Goal: Task Accomplishment & Management: Use online tool/utility

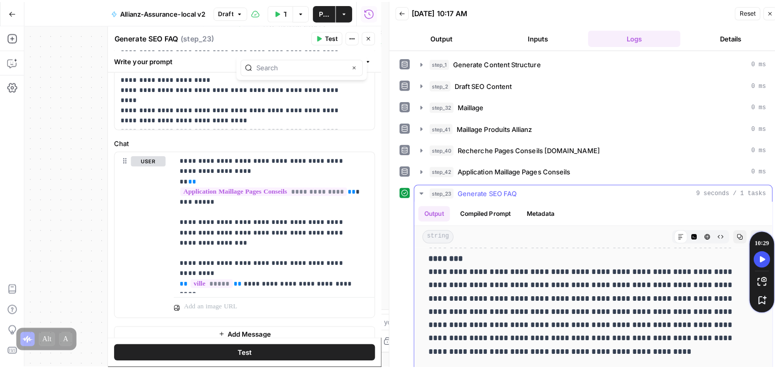
scroll to position [397, 0]
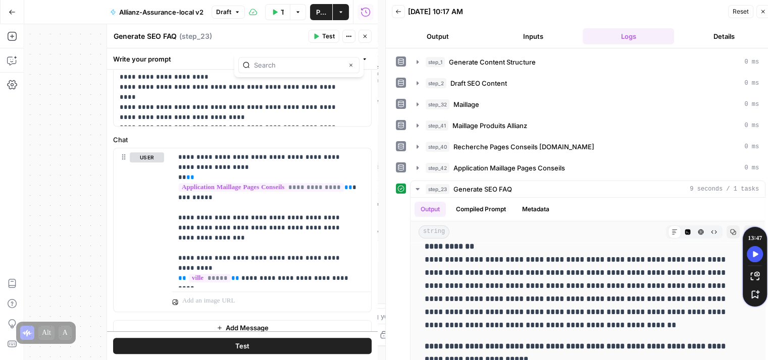
click at [366, 36] on icon "button" at bounding box center [365, 36] width 6 height 6
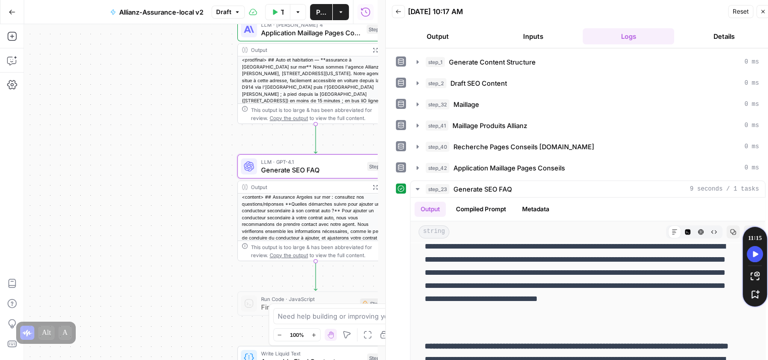
click at [761, 11] on icon "button" at bounding box center [763, 12] width 6 height 6
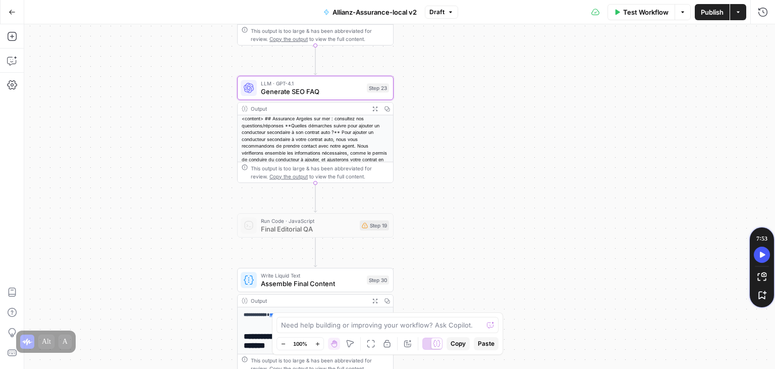
click at [649, 162] on div "**********" at bounding box center [399, 196] width 751 height 344
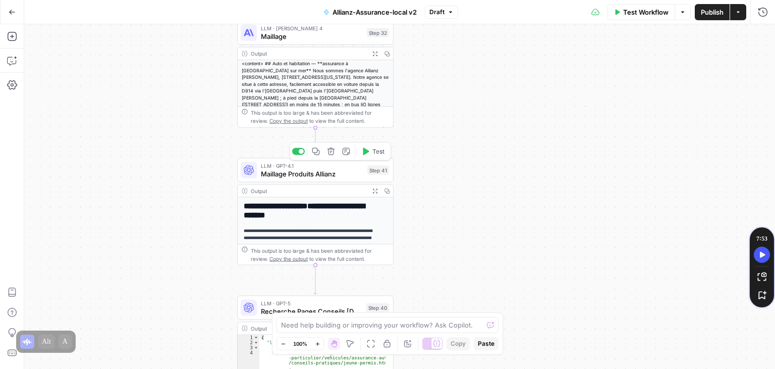
click at [281, 177] on span "Maillage Produits Allianz" at bounding box center [312, 174] width 102 height 10
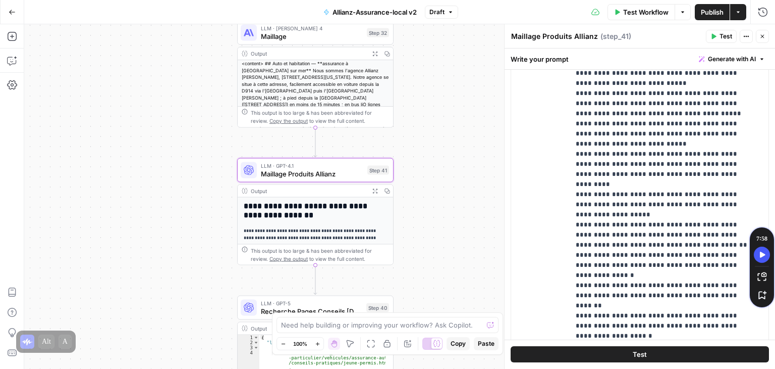
scroll to position [338, 0]
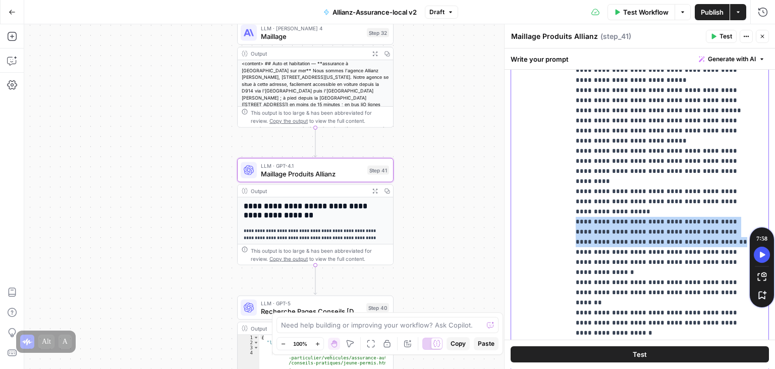
drag, startPoint x: 712, startPoint y: 219, endPoint x: 574, endPoint y: 197, distance: 140.5
click at [574, 197] on div "**********" at bounding box center [665, 170] width 191 height 411
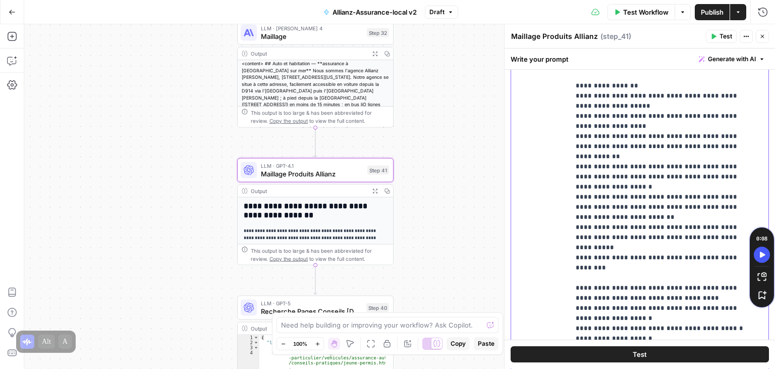
scroll to position [879, 0]
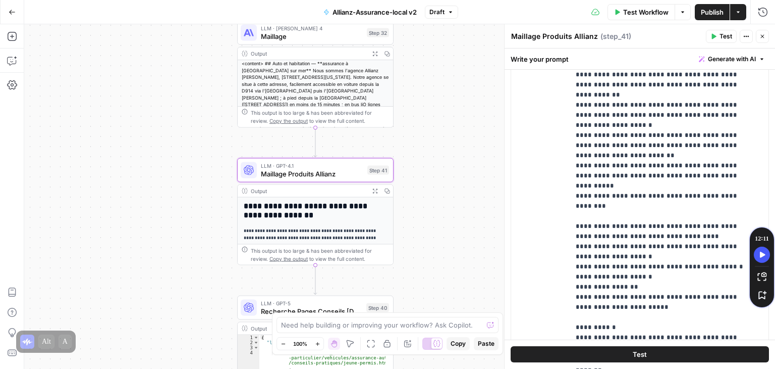
click at [766, 37] on button "Close" at bounding box center [762, 36] width 13 height 13
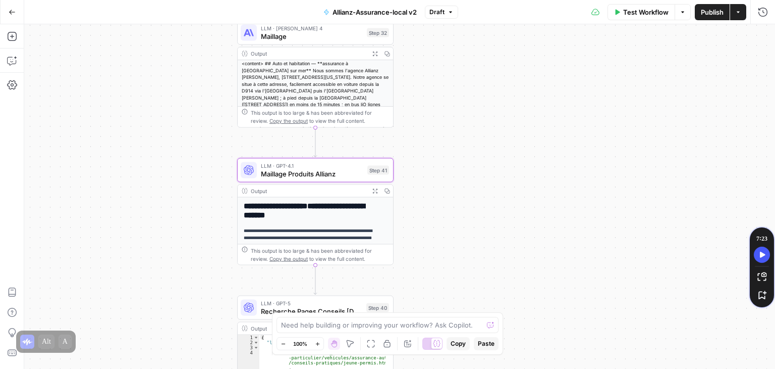
click at [107, 123] on div "**********" at bounding box center [399, 196] width 751 height 344
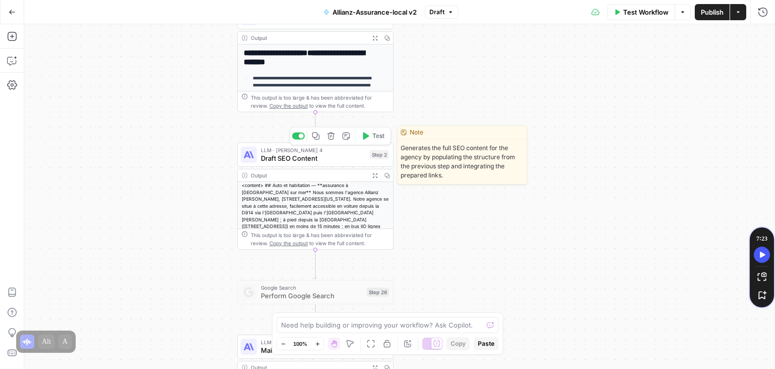
click at [276, 157] on span "Draft SEO Content" at bounding box center [313, 158] width 105 height 10
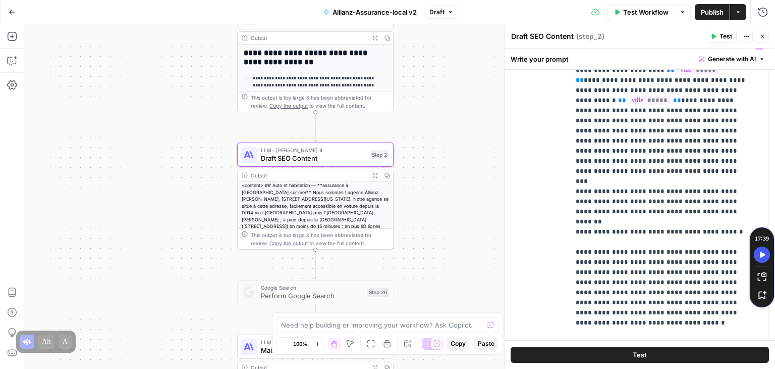
scroll to position [699, 0]
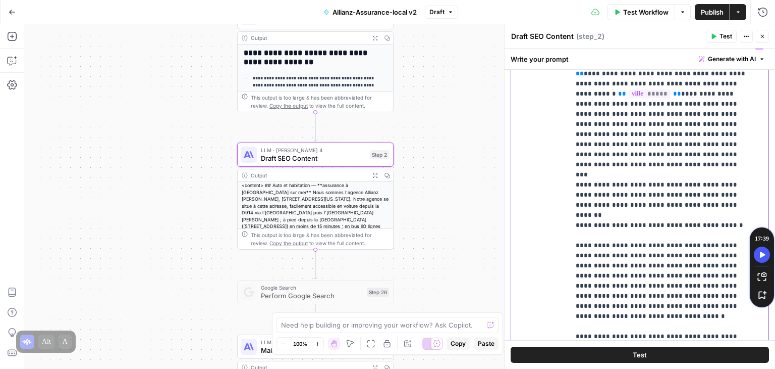
click at [574, 183] on div "**********" at bounding box center [665, 241] width 191 height 411
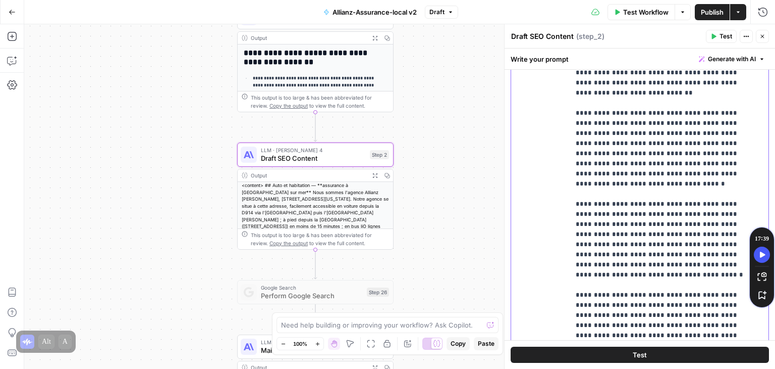
scroll to position [1046, 0]
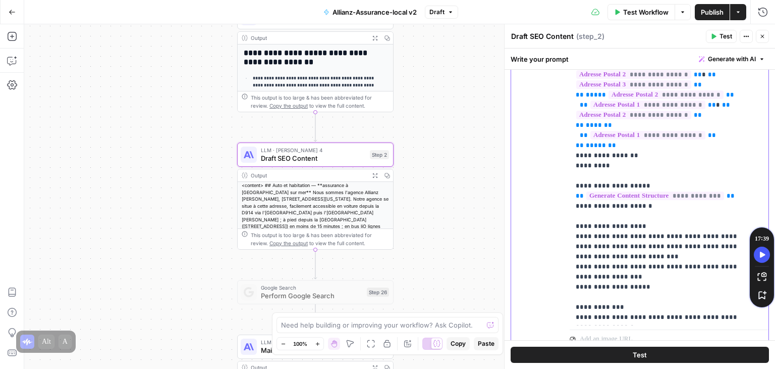
scroll to position [712, 0]
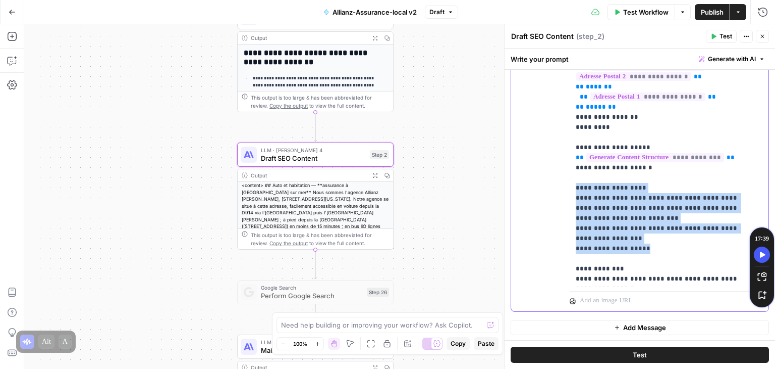
drag, startPoint x: 641, startPoint y: 248, endPoint x: 560, endPoint y: 188, distance: 101.1
click at [560, 188] on div "**********" at bounding box center [639, 93] width 257 height 435
click at [78, 142] on div "**********" at bounding box center [399, 196] width 751 height 344
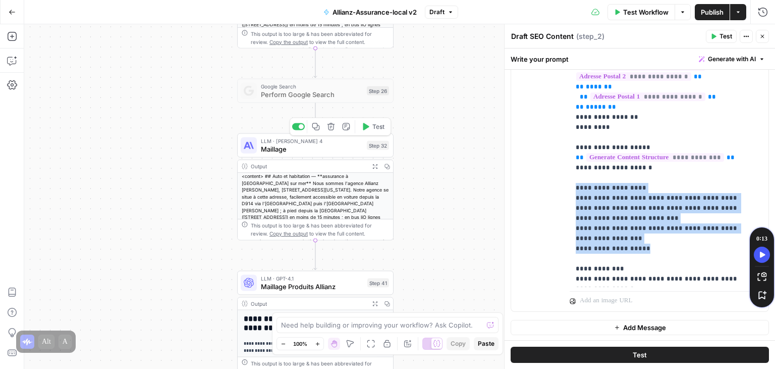
click at [287, 151] on span "Maillage" at bounding box center [312, 149] width 102 height 10
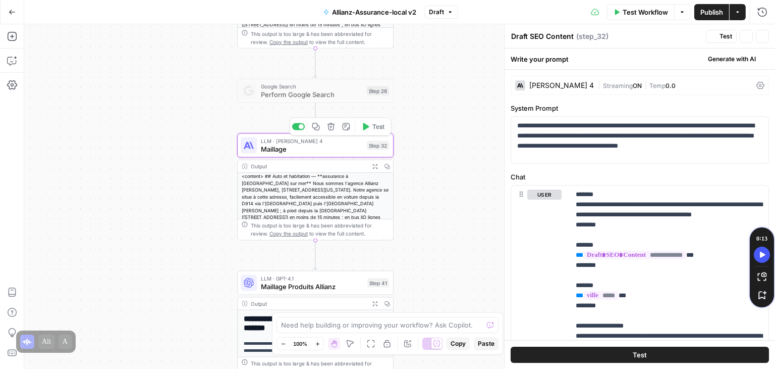
type textarea "Maillage"
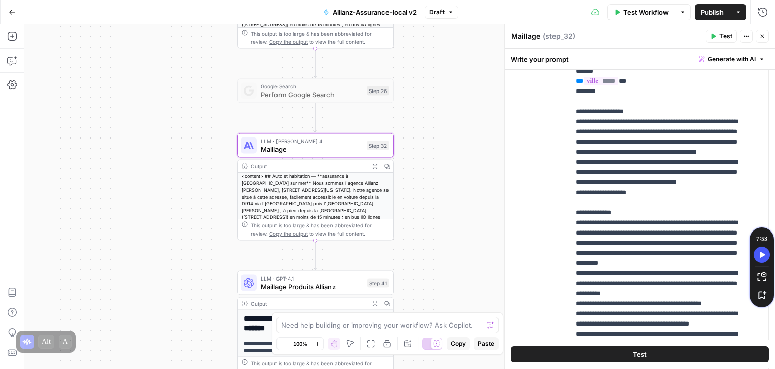
scroll to position [222, 0]
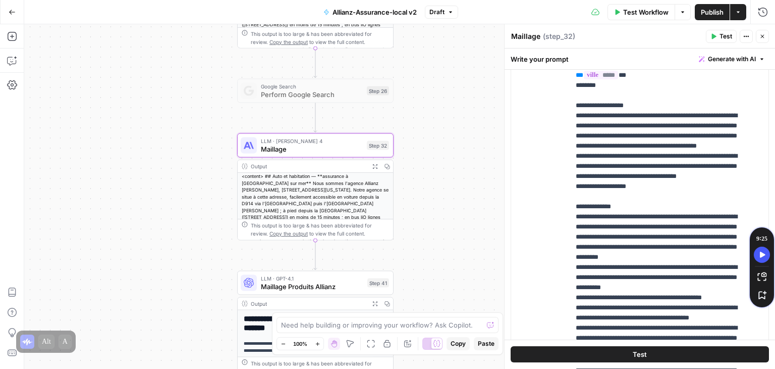
click at [766, 39] on button "Close" at bounding box center [762, 36] width 13 height 13
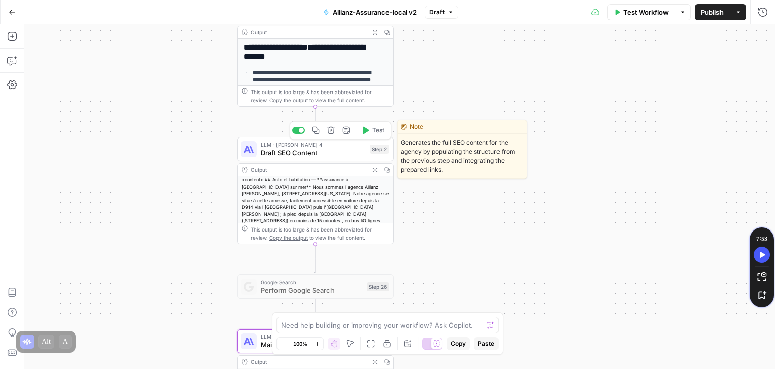
click at [272, 149] on span "Draft SEO Content" at bounding box center [313, 152] width 105 height 10
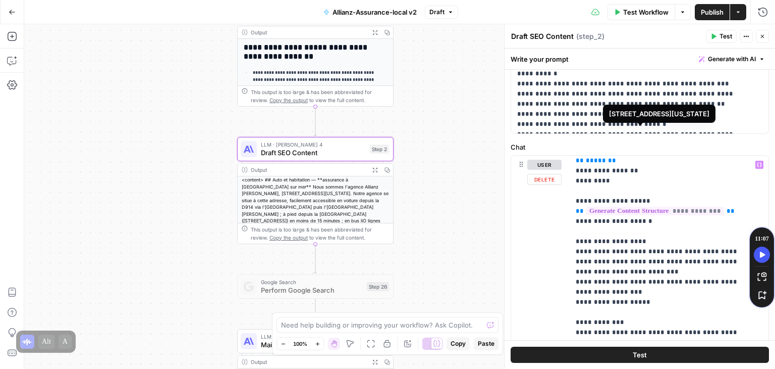
scroll to position [278, 0]
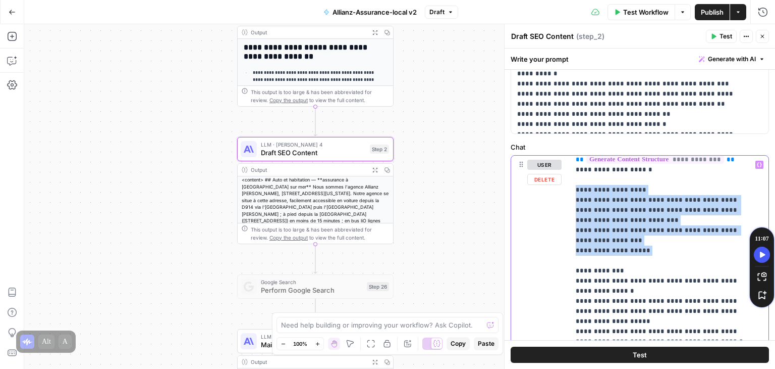
drag, startPoint x: 644, startPoint y: 255, endPoint x: 575, endPoint y: 187, distance: 97.5
click at [575, 187] on div "**********" at bounding box center [665, 361] width 191 height 411
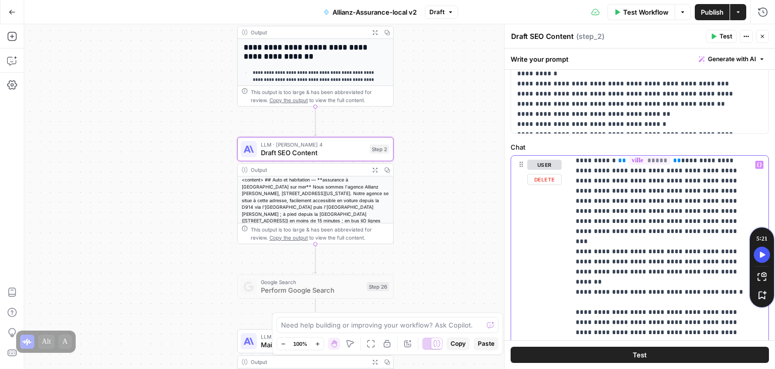
scroll to position [671, 0]
click at [700, 218] on p "**********" at bounding box center [662, 230] width 172 height 1484
click at [705, 227] on p "**********" at bounding box center [662, 235] width 172 height 1494
click at [700, 227] on p "**********" at bounding box center [662, 235] width 172 height 1494
click at [598, 228] on p "**********" at bounding box center [662, 235] width 172 height 1494
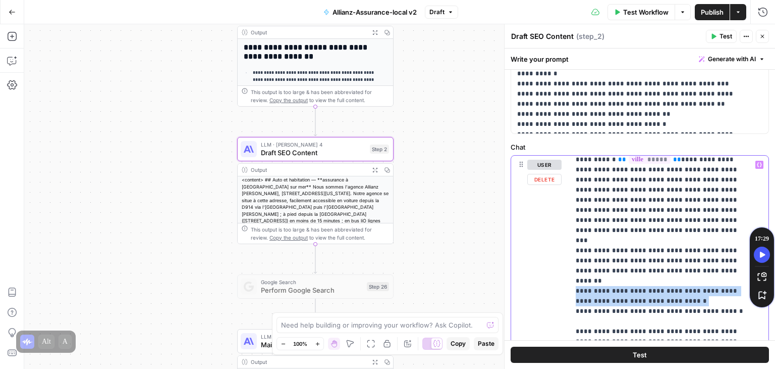
drag, startPoint x: 657, startPoint y: 240, endPoint x: 563, endPoint y: 224, distance: 94.7
click at [563, 224] on div "**********" at bounding box center [639, 373] width 257 height 435
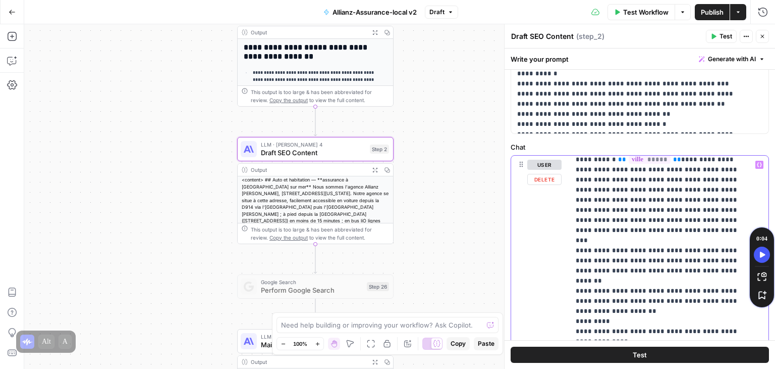
click at [576, 268] on p "**********" at bounding box center [662, 275] width 172 height 1575
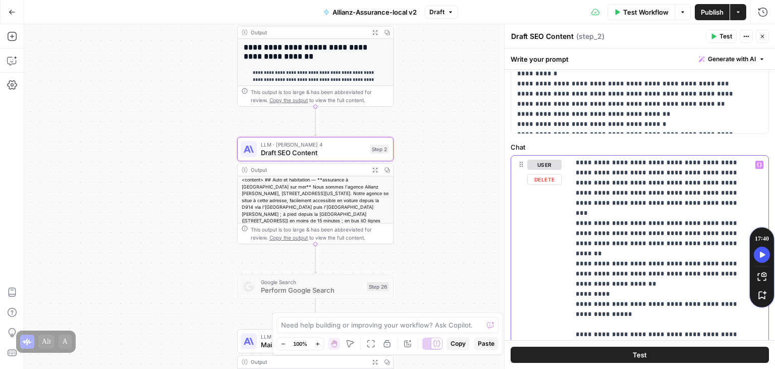
click at [630, 283] on p "**********" at bounding box center [662, 248] width 172 height 1575
click at [660, 262] on p "**********" at bounding box center [662, 253] width 172 height 1585
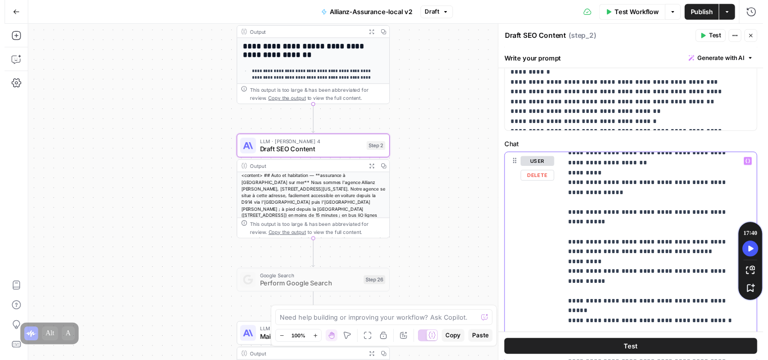
scroll to position [818, 0]
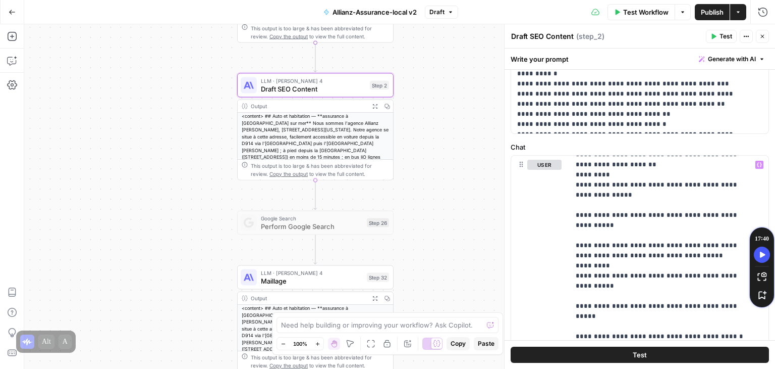
click at [636, 353] on span "Test" at bounding box center [640, 354] width 14 height 10
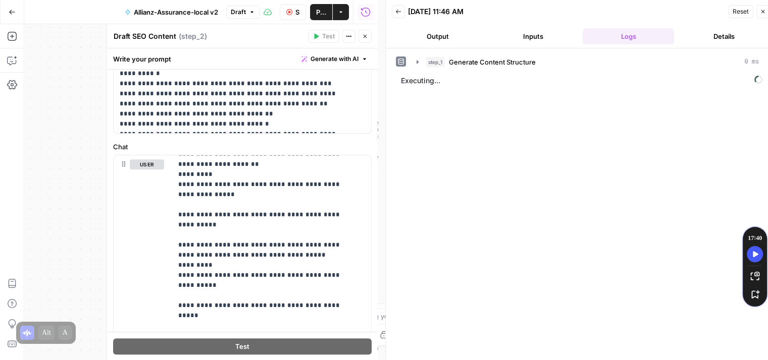
click at [368, 38] on icon "button" at bounding box center [365, 36] width 6 height 6
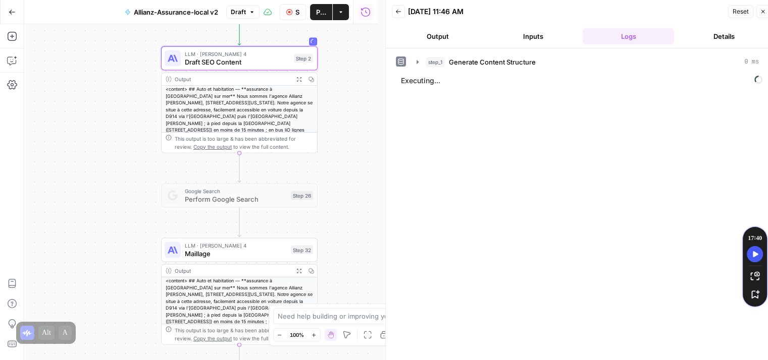
drag, startPoint x: 200, startPoint y: 108, endPoint x: 125, endPoint y: 80, distance: 80.2
click at [125, 80] on div "**********" at bounding box center [200, 192] width 353 height 336
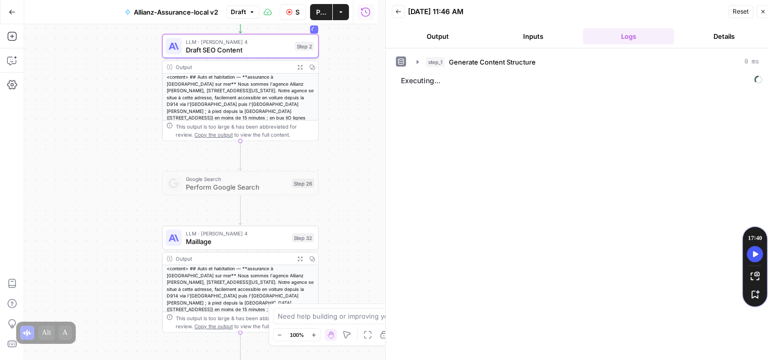
drag, startPoint x: 125, startPoint y: 80, endPoint x: 125, endPoint y: 69, distance: 11.1
click at [125, 69] on div "**********" at bounding box center [200, 192] width 353 height 336
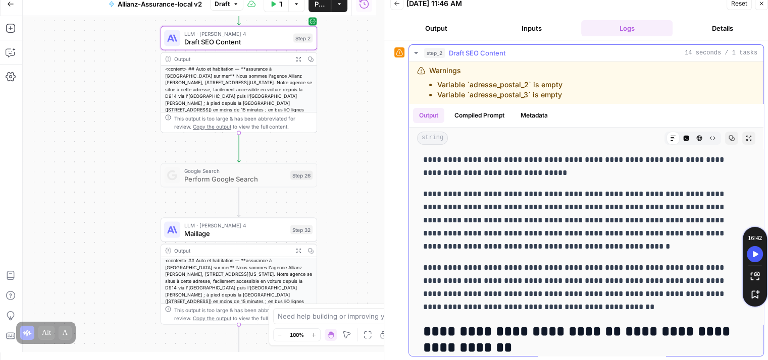
scroll to position [152, 0]
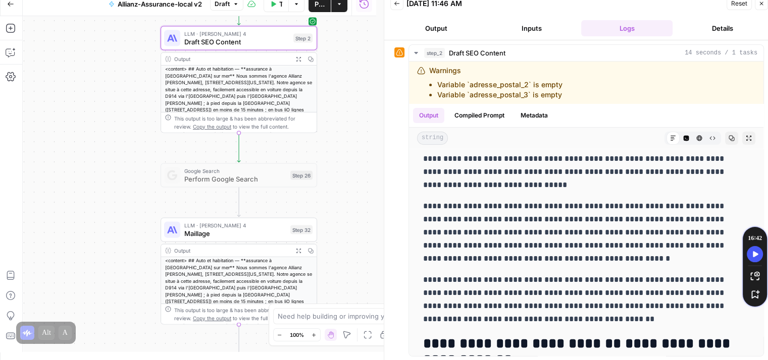
click at [392, 7] on button "Back" at bounding box center [396, 3] width 13 height 13
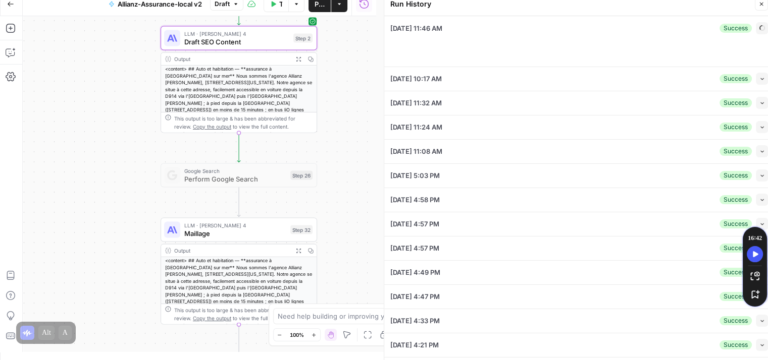
scroll to position [8, 0]
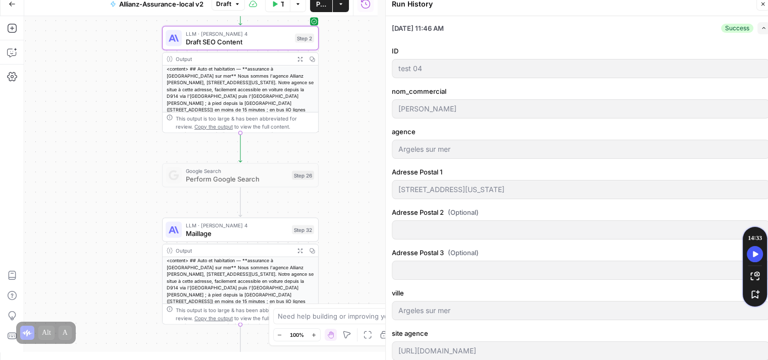
click at [763, 9] on button "Close" at bounding box center [762, 3] width 13 height 13
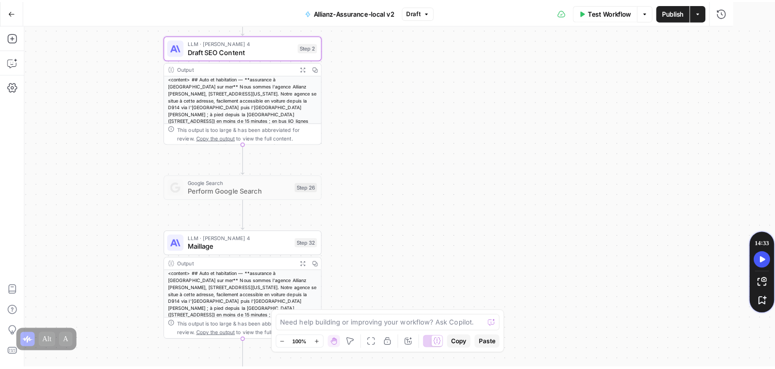
scroll to position [0, 0]
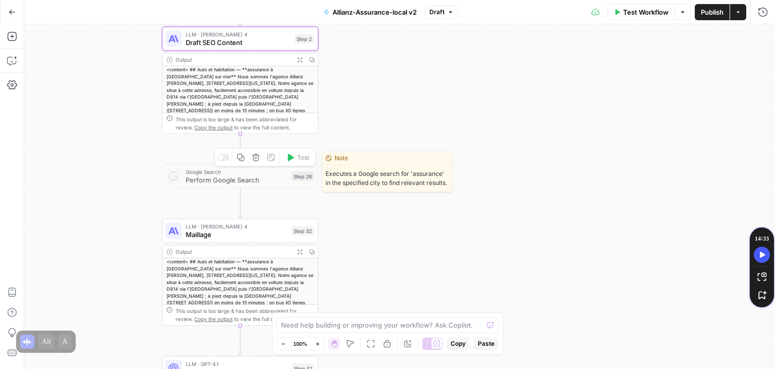
click at [200, 186] on div "Google Search Perform Google Search Step 26 Copy step Delete step Edit Note Test" at bounding box center [240, 176] width 157 height 24
click at [218, 180] on span "Perform Google Search" at bounding box center [237, 180] width 102 height 10
click at [219, 162] on div "Copy step Delete step Edit Note Test" at bounding box center [265, 157] width 101 height 18
click at [223, 160] on div at bounding box center [223, 157] width 13 height 7
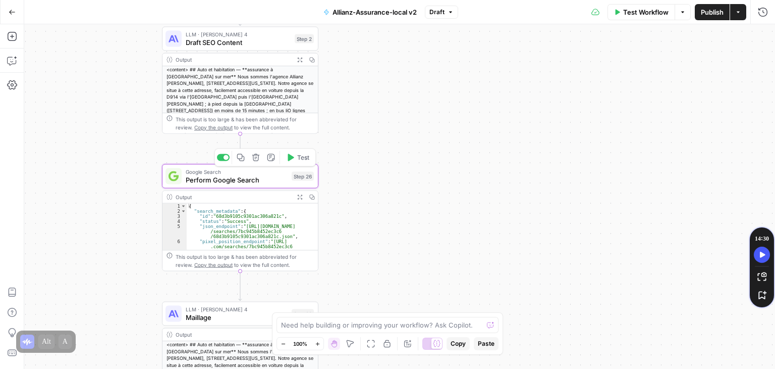
click at [208, 188] on div "Google Search Perform Google Search Step 26 Copy step Delete step Edit Note Tes…" at bounding box center [240, 217] width 157 height 107
click at [208, 188] on div "Google Search Perform Google Search Step 26 Output Expand Output Copy 1 2 3 4 5…" at bounding box center [240, 217] width 157 height 107
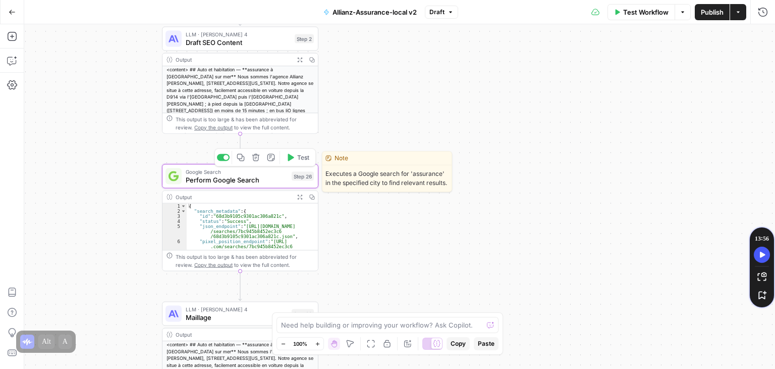
click at [207, 180] on span "Perform Google Search" at bounding box center [237, 180] width 102 height 10
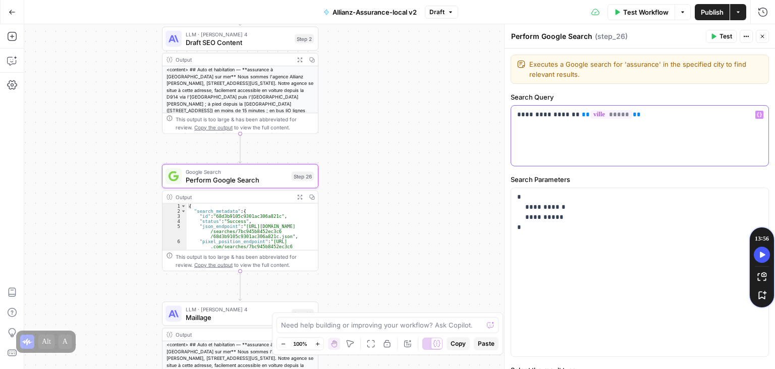
click at [630, 113] on p "**********" at bounding box center [637, 115] width 238 height 10
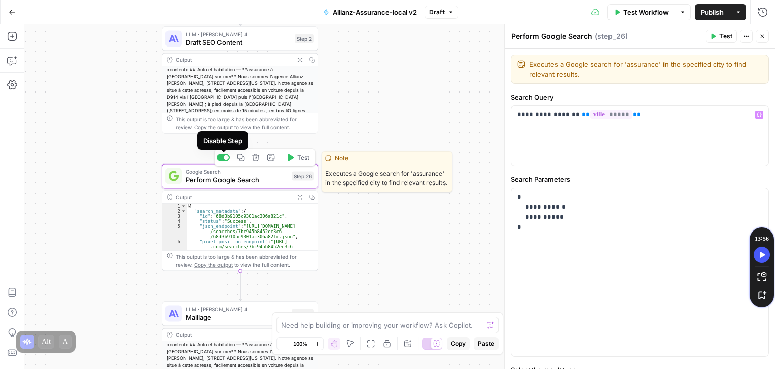
click at [223, 160] on div at bounding box center [223, 157] width 13 height 7
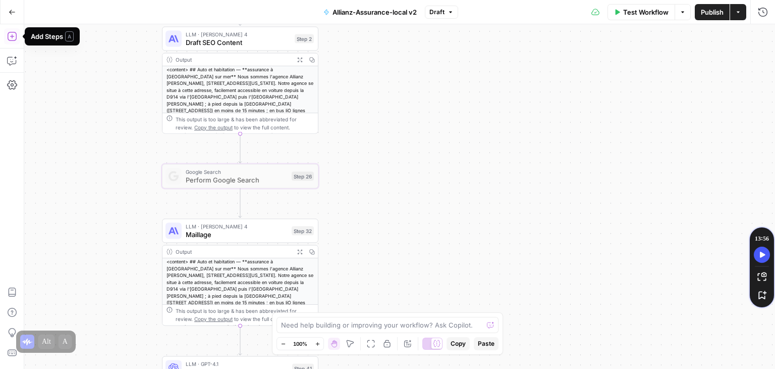
click at [16, 39] on icon "button" at bounding box center [11, 36] width 9 height 9
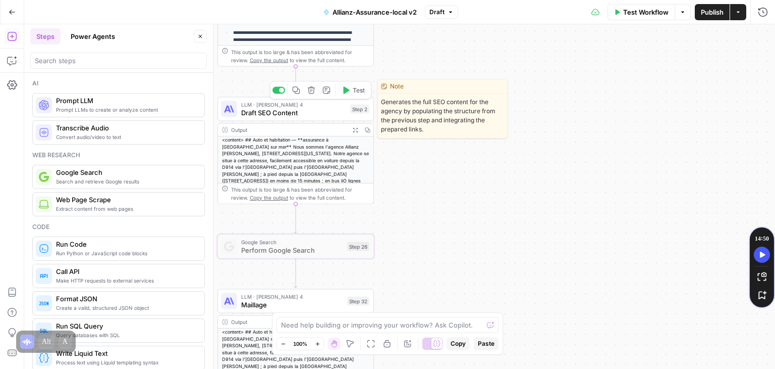
click at [280, 115] on span "Draft SEO Content" at bounding box center [293, 113] width 105 height 10
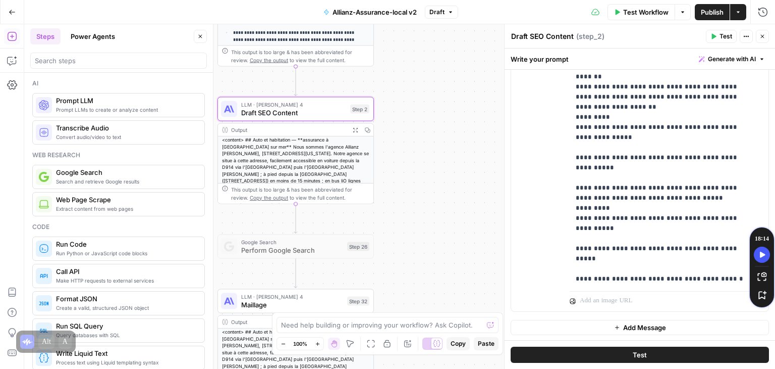
scroll to position [596, 0]
click at [737, 179] on p "**********" at bounding box center [662, 112] width 172 height 1656
click at [631, 237] on p "**********" at bounding box center [662, 162] width 172 height 1757
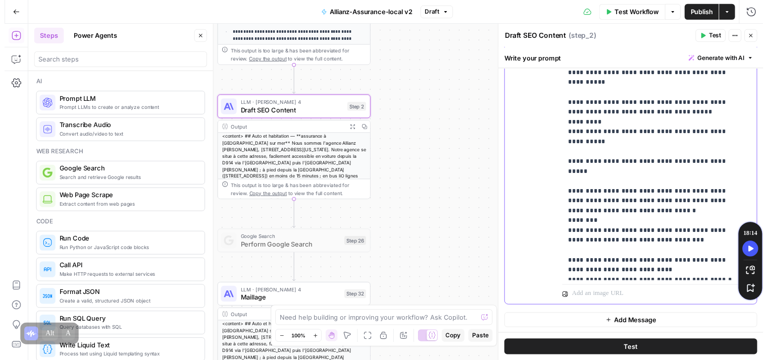
scroll to position [682, 0]
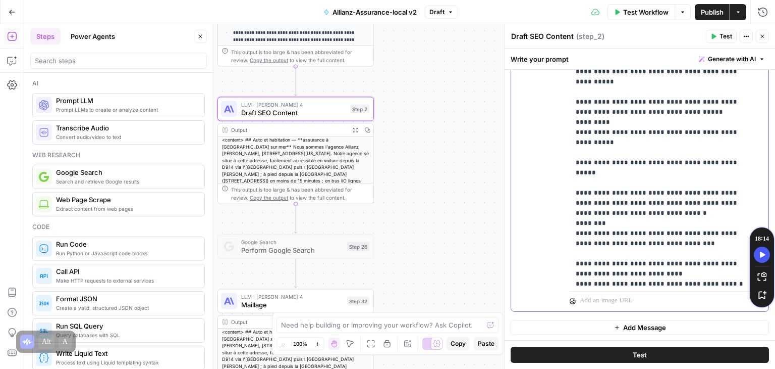
click at [652, 195] on p "**********" at bounding box center [662, 71] width 172 height 1747
click at [639, 11] on span "Test Workflow" at bounding box center [646, 12] width 45 height 10
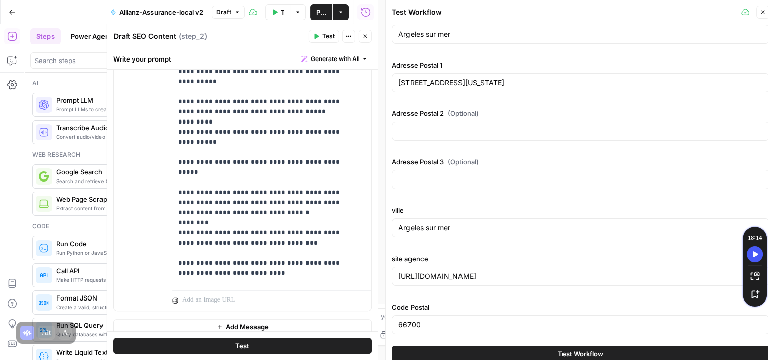
scroll to position [0, 0]
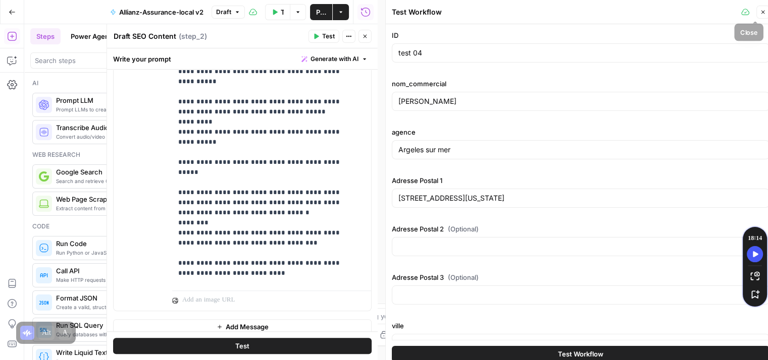
click at [762, 15] on icon "button" at bounding box center [763, 12] width 6 height 6
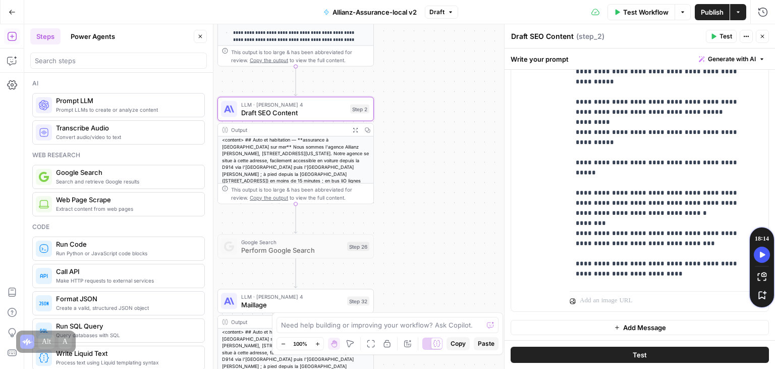
click at [647, 5] on button "Test Workflow" at bounding box center [642, 12] width 68 height 16
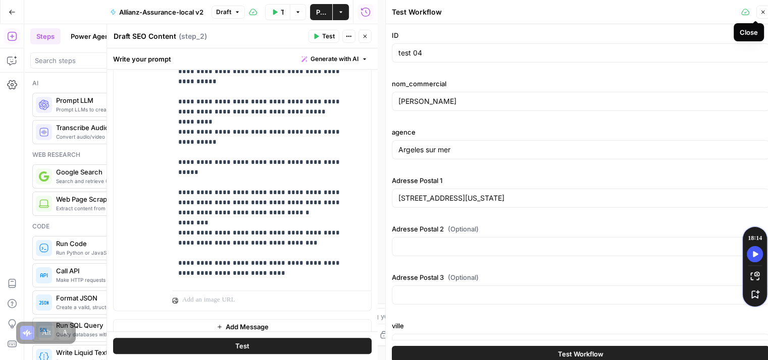
click at [766, 13] on button "Close" at bounding box center [762, 12] width 13 height 13
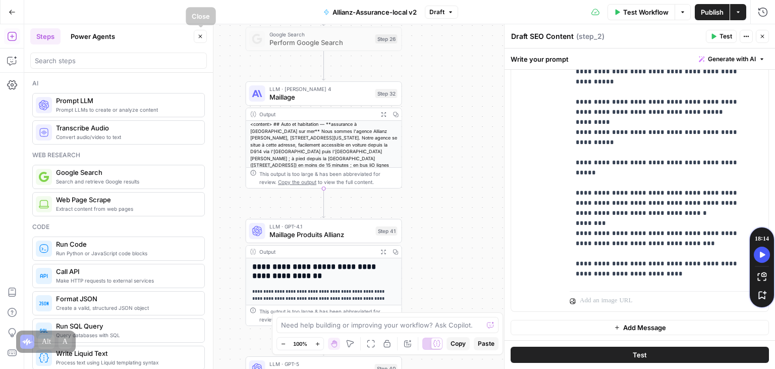
click at [198, 38] on icon "button" at bounding box center [200, 36] width 6 height 6
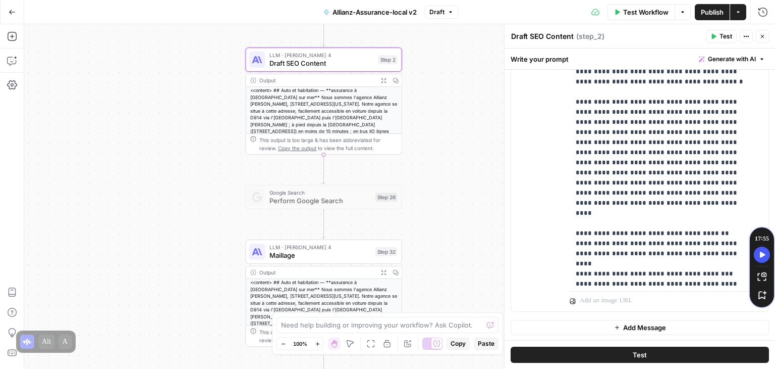
scroll to position [1354, 0]
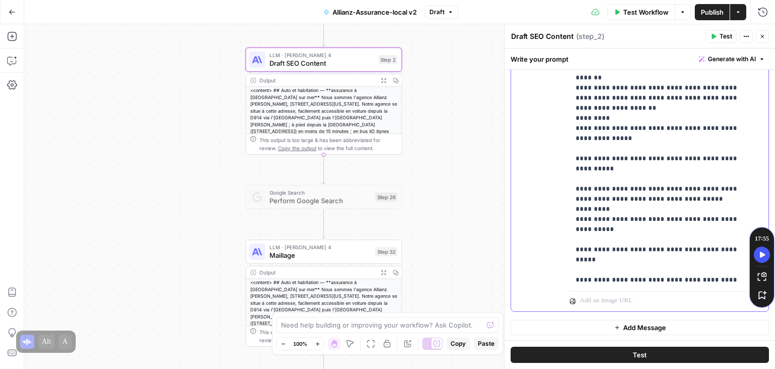
scroll to position [597, 0]
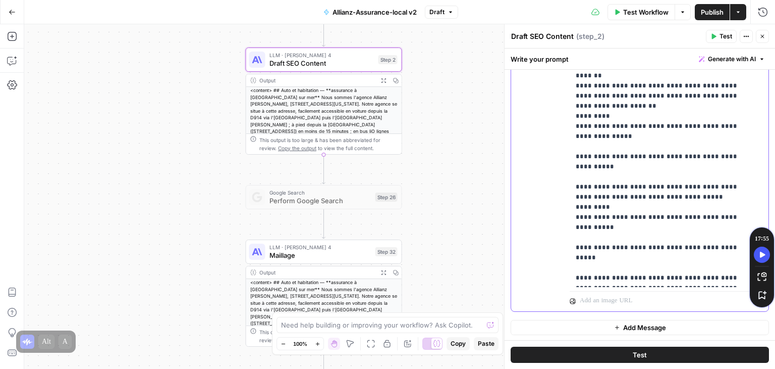
click at [630, 187] on p "**********" at bounding box center [662, 161] width 172 height 1757
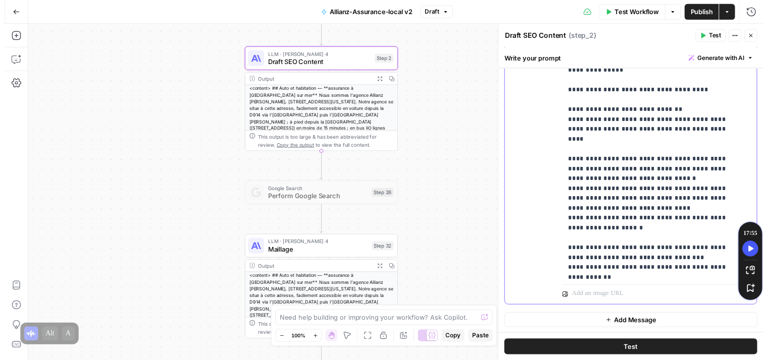
scroll to position [992, 0]
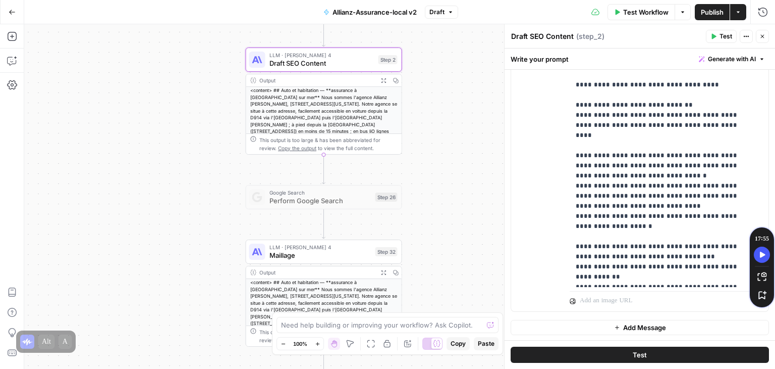
click at [622, 355] on button "Test" at bounding box center [640, 354] width 258 height 16
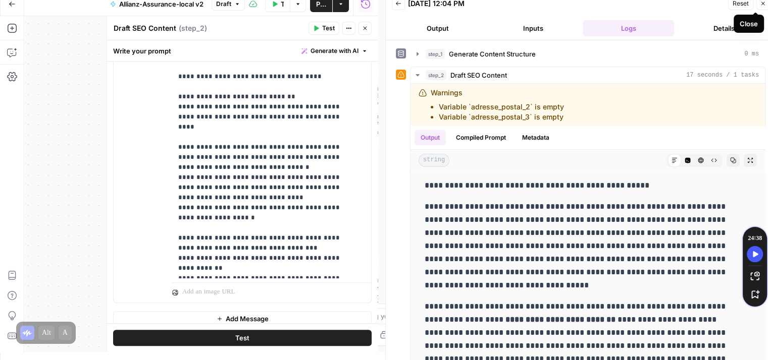
click at [765, 4] on icon "button" at bounding box center [763, 4] width 6 height 6
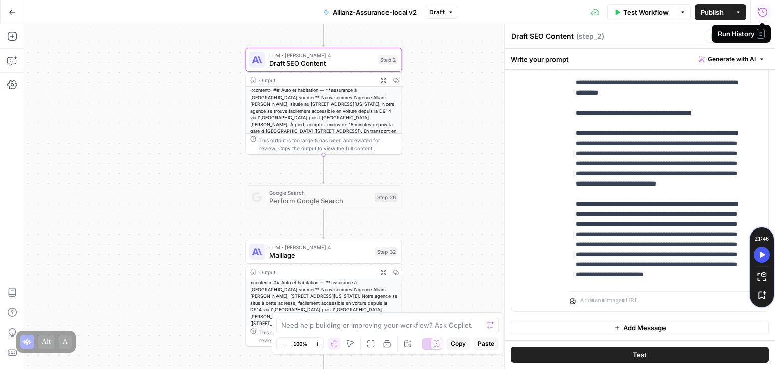
scroll to position [973, 0]
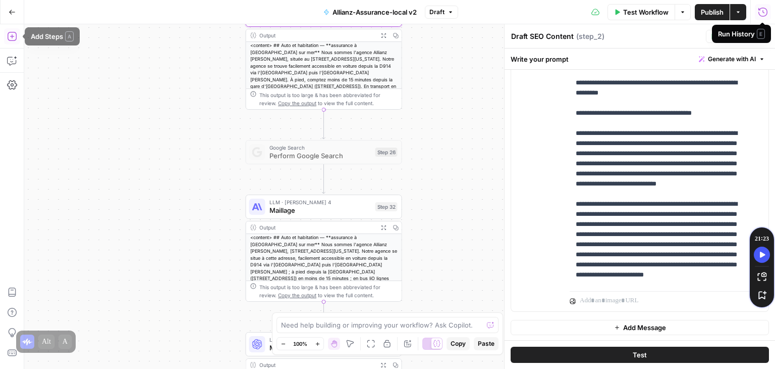
click at [12, 40] on icon "button" at bounding box center [11, 36] width 9 height 9
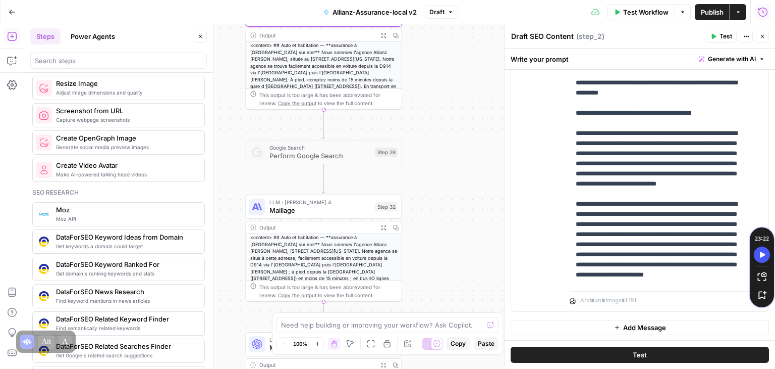
scroll to position [0, 0]
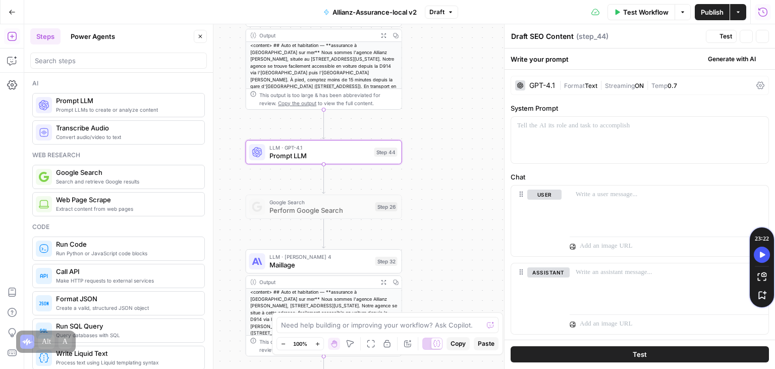
type textarea "Prompt LLM"
click at [757, 84] on icon at bounding box center [761, 85] width 8 height 8
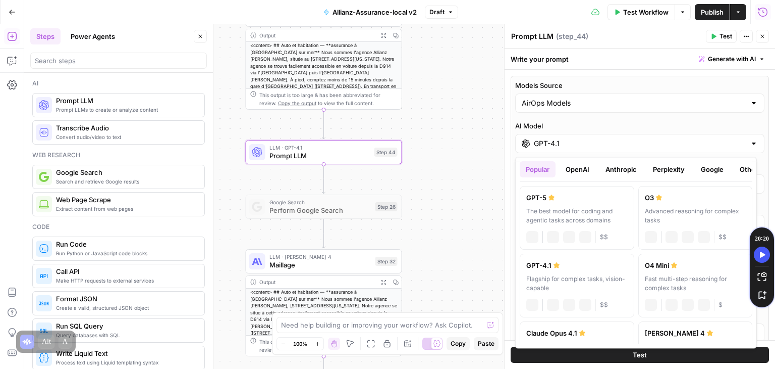
click at [584, 150] on div "GPT-4.1" at bounding box center [639, 143] width 249 height 19
click at [677, 170] on button "Perplexity" at bounding box center [669, 169] width 44 height 16
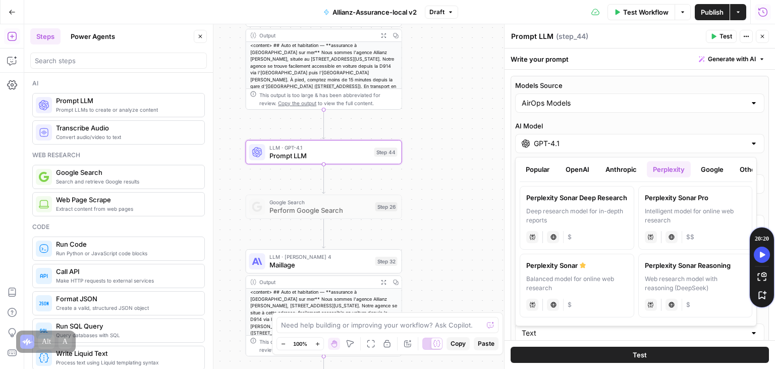
click at [705, 198] on div "Perplexity Sonar Pro" at bounding box center [695, 197] width 101 height 10
type input "Perplexity Sonar Pro"
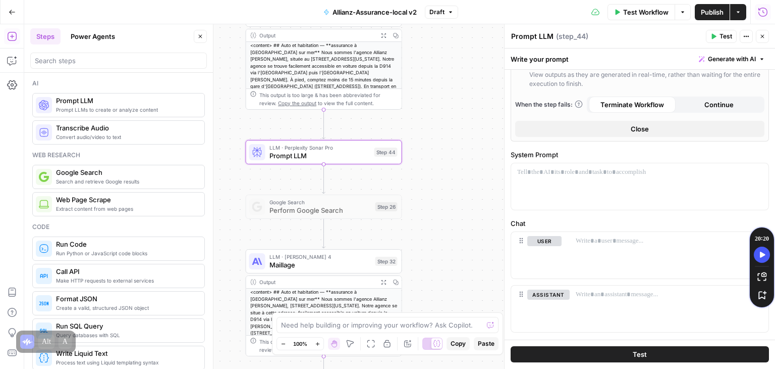
scroll to position [351, 0]
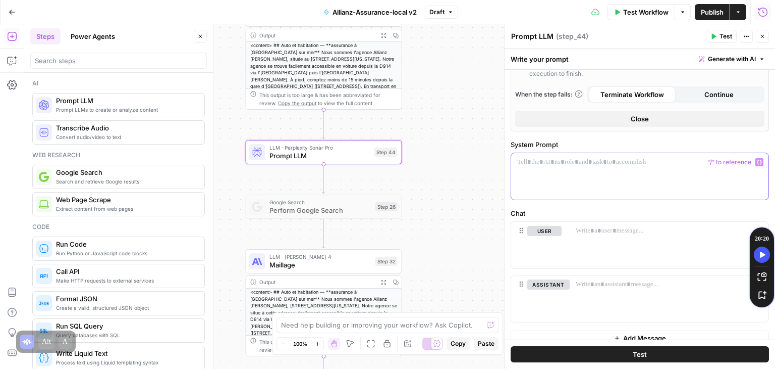
click at [609, 166] on div at bounding box center [639, 176] width 257 height 46
click at [8, 58] on icon "button" at bounding box center [12, 61] width 10 height 10
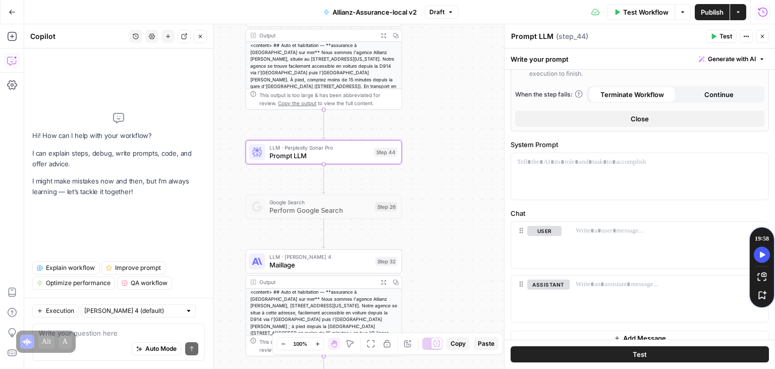
click at [100, 340] on div "Auto Mode Send" at bounding box center [119, 349] width 160 height 22
click at [136, 40] on button "History" at bounding box center [135, 36] width 13 height 13
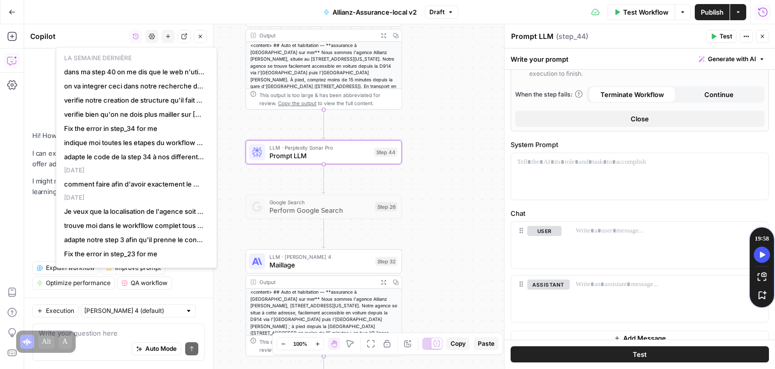
click at [200, 33] on icon "button" at bounding box center [200, 36] width 6 height 6
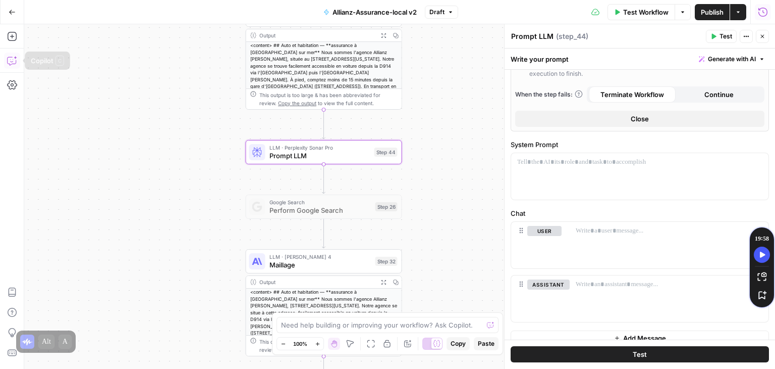
click at [11, 63] on icon "button" at bounding box center [12, 61] width 10 height 10
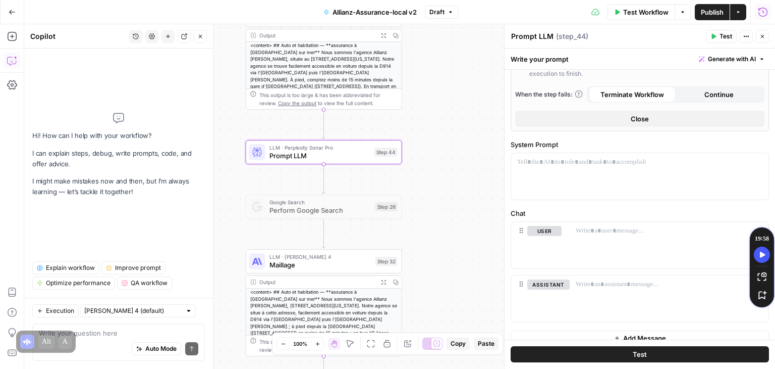
click at [114, 332] on textarea at bounding box center [119, 333] width 160 height 10
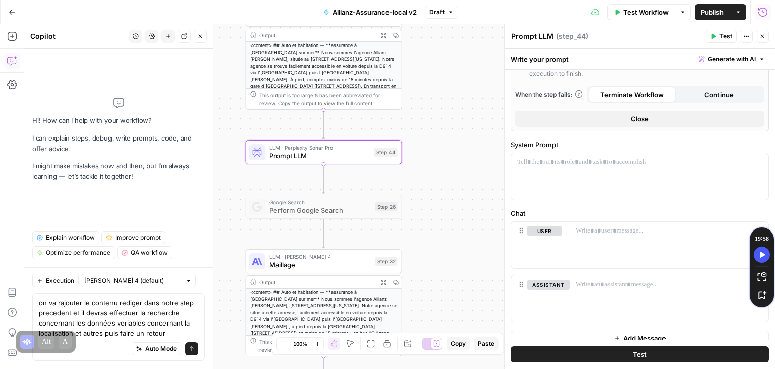
type textarea "on va rajouter le contenu rediger dans notre step precedent et il devras effect…"
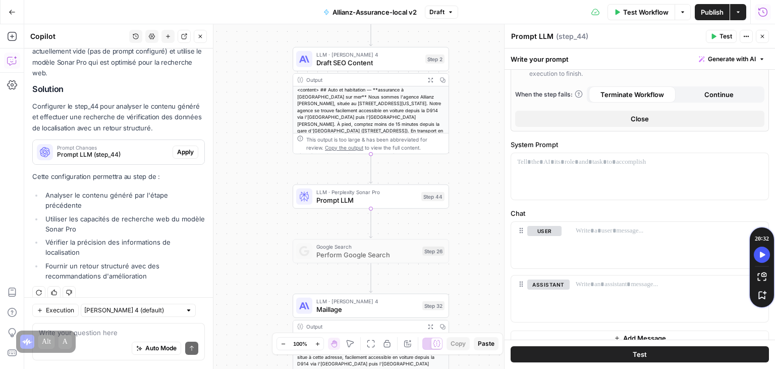
scroll to position [225, 0]
click at [182, 156] on span "Apply" at bounding box center [185, 152] width 17 height 9
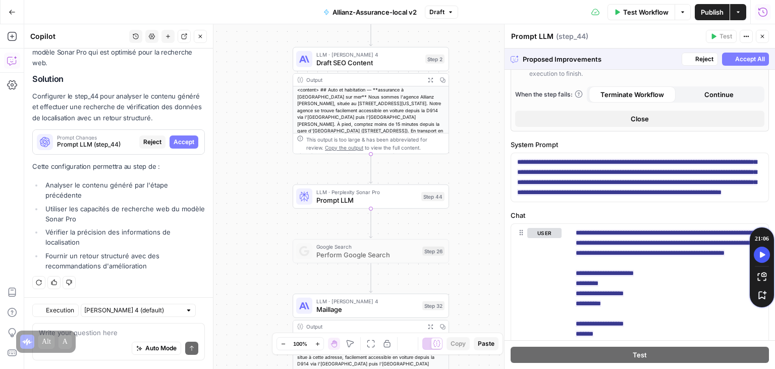
scroll to position [236, 0]
click at [739, 59] on span "Accept All" at bounding box center [751, 59] width 30 height 9
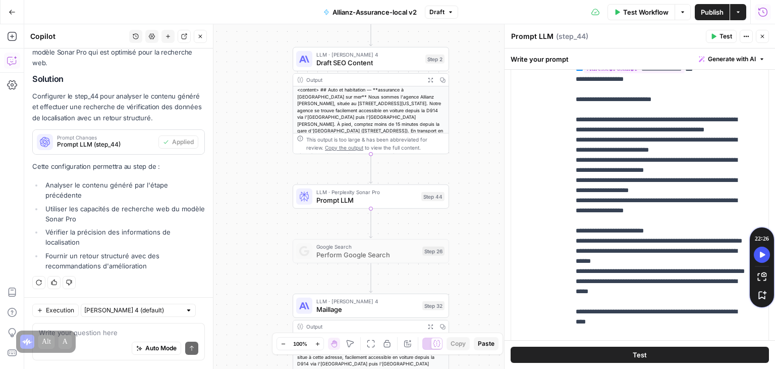
scroll to position [685, 0]
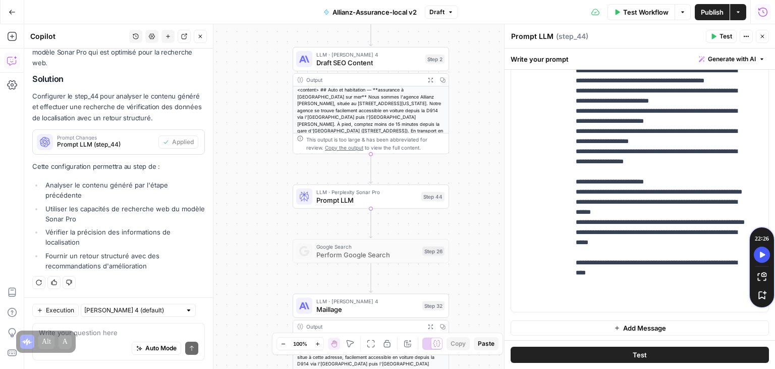
click at [99, 343] on div "Auto Mode Send" at bounding box center [119, 349] width 160 height 22
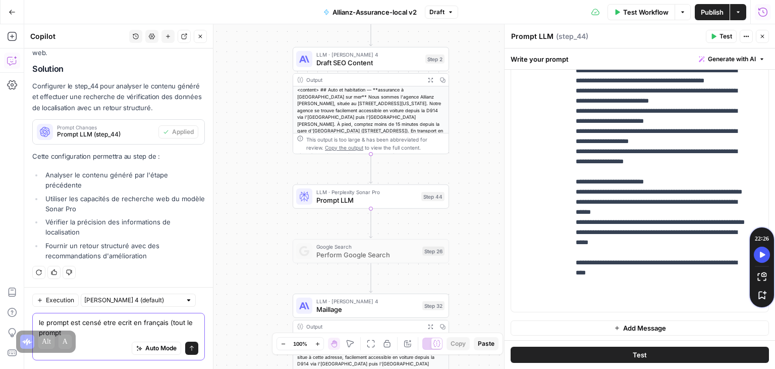
type textarea "le prompt est censé etre ecrit en français (tout le prompt)"
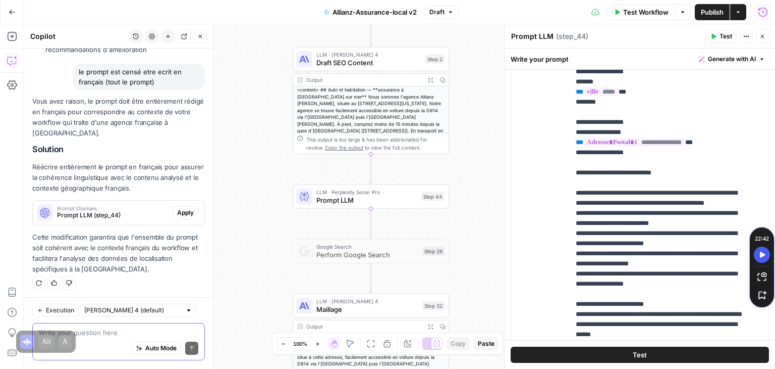
scroll to position [61, 0]
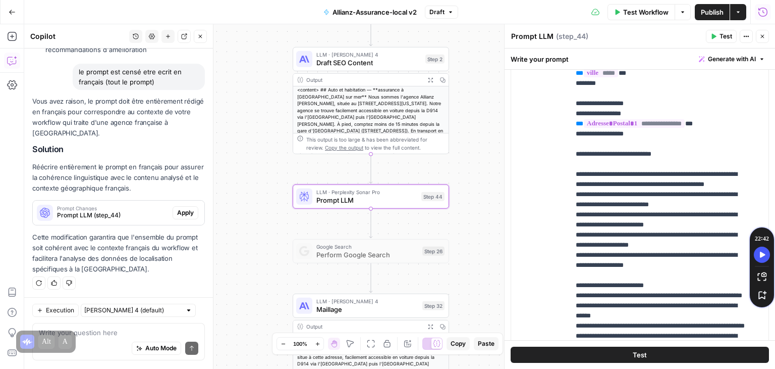
click at [181, 211] on span "Apply" at bounding box center [185, 212] width 17 height 9
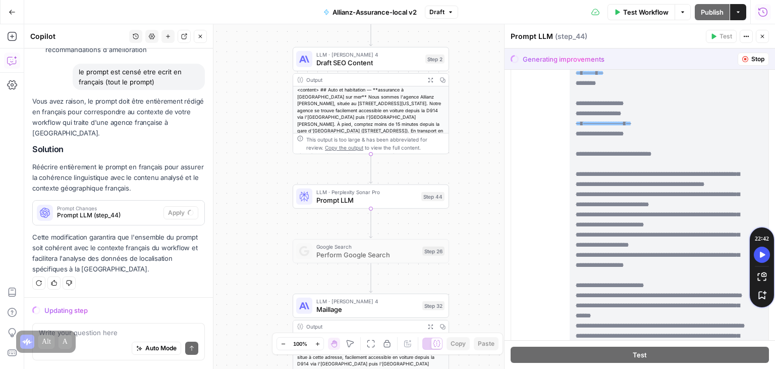
scroll to position [0, 0]
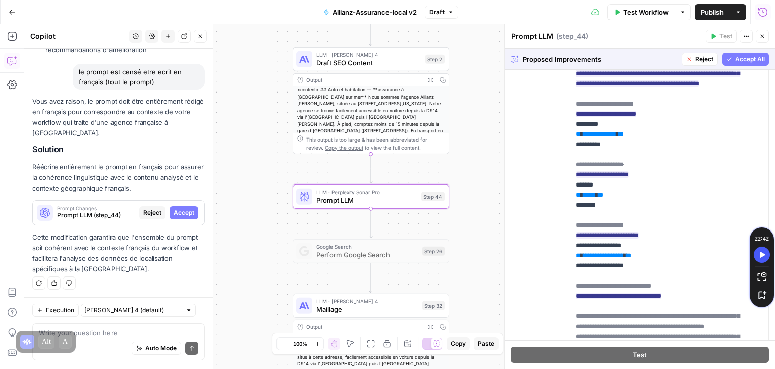
click at [178, 208] on span "Accept" at bounding box center [184, 212] width 21 height 9
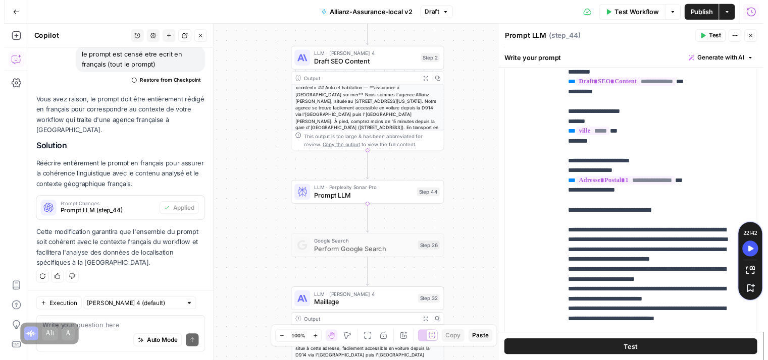
scroll to position [71, 0]
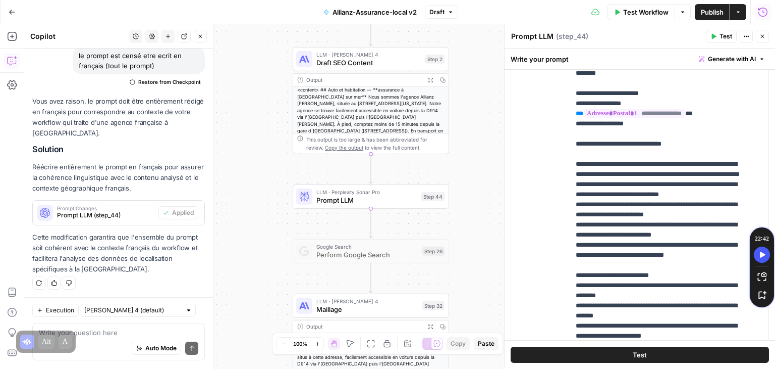
click at [635, 352] on span "Test" at bounding box center [640, 354] width 14 height 10
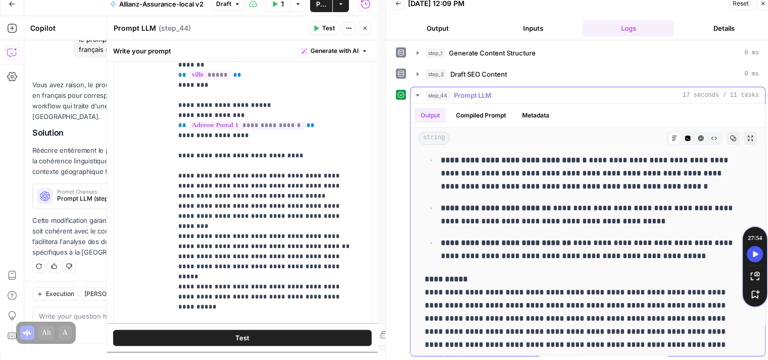
scroll to position [905, 0]
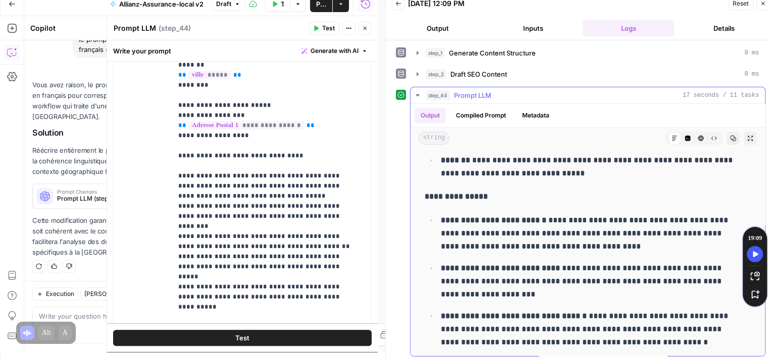
click at [416, 92] on icon "button" at bounding box center [417, 95] width 8 height 8
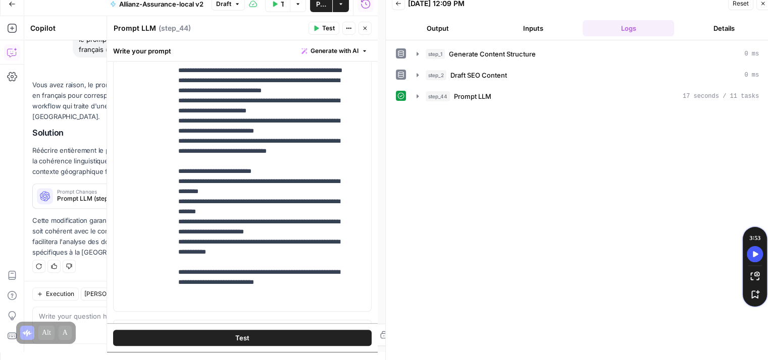
scroll to position [712, 0]
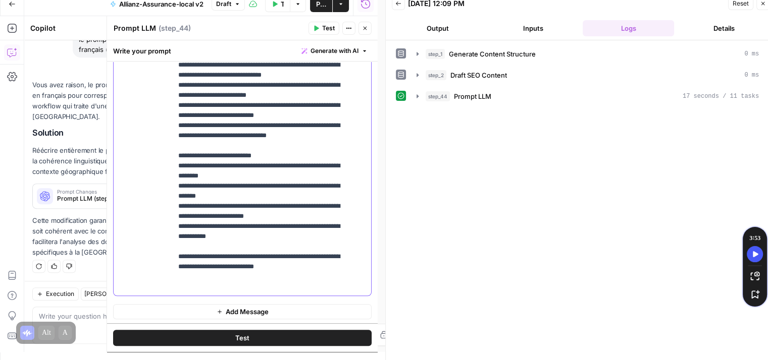
click at [265, 257] on p "**********" at bounding box center [264, 55] width 172 height 475
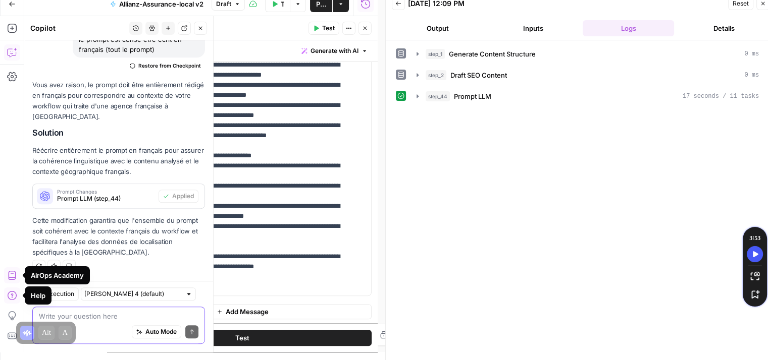
click at [107, 320] on textarea at bounding box center [119, 317] width 160 height 10
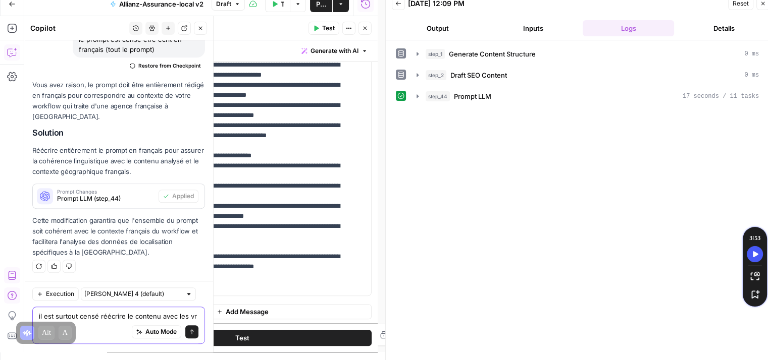
scroll to position [503, 0]
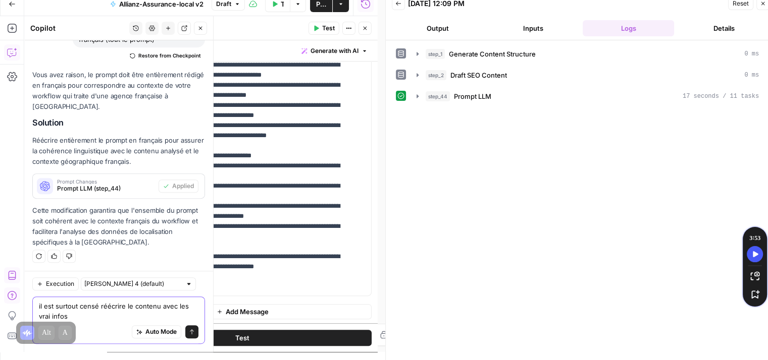
type textarea "il est surtout censé réécrire le contenu avec les vrai infos"
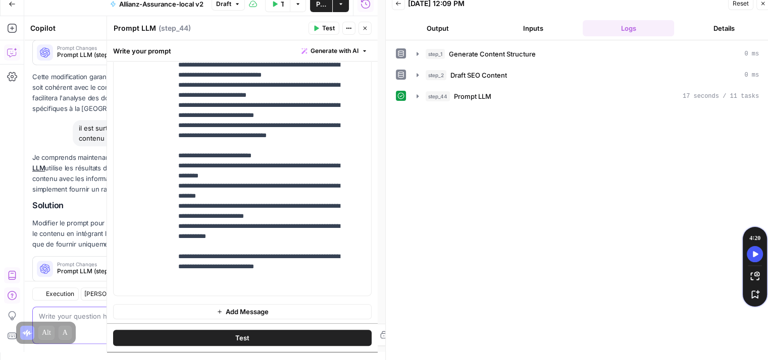
scroll to position [698, 0]
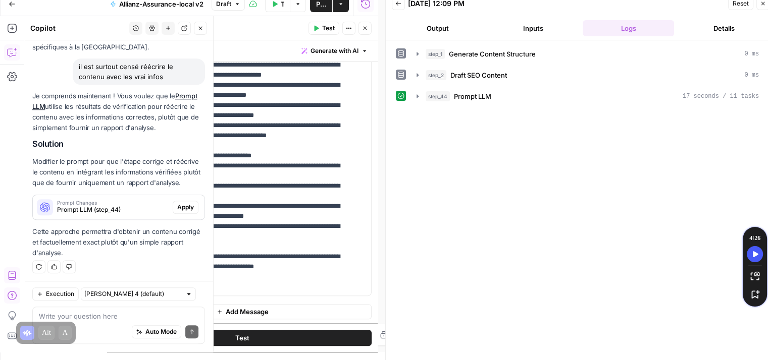
click at [177, 209] on span "Apply" at bounding box center [185, 207] width 17 height 9
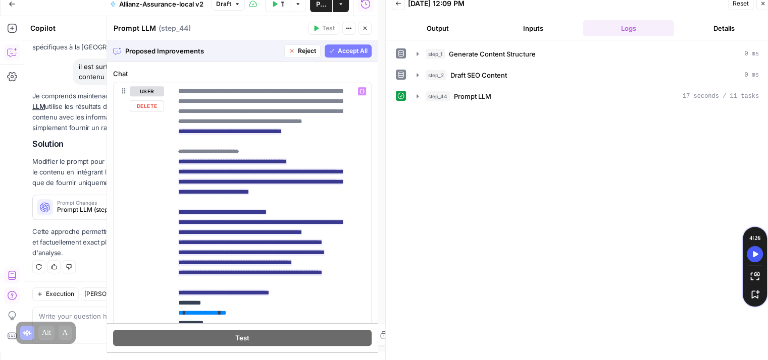
scroll to position [585, 0]
click at [341, 48] on span "Accept All" at bounding box center [353, 50] width 30 height 9
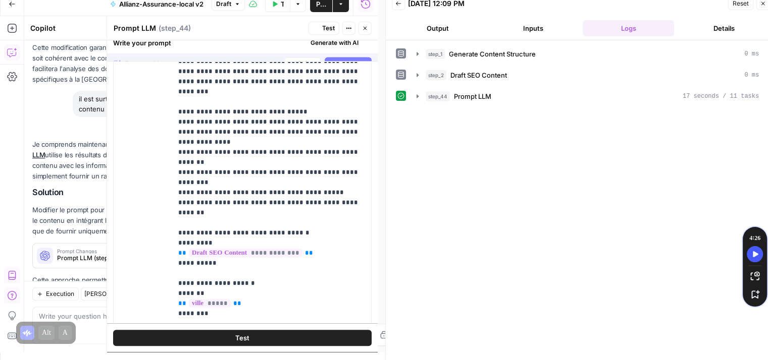
scroll to position [628, 0]
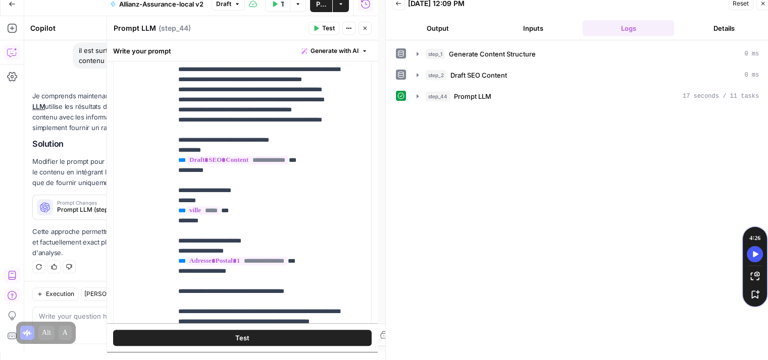
click at [248, 340] on button "Test" at bounding box center [242, 338] width 258 height 16
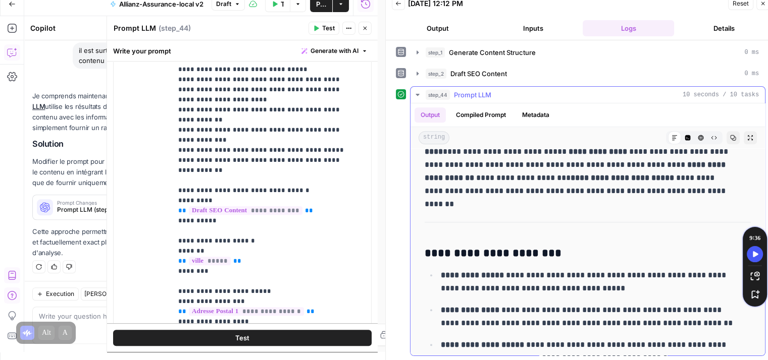
scroll to position [737, 0]
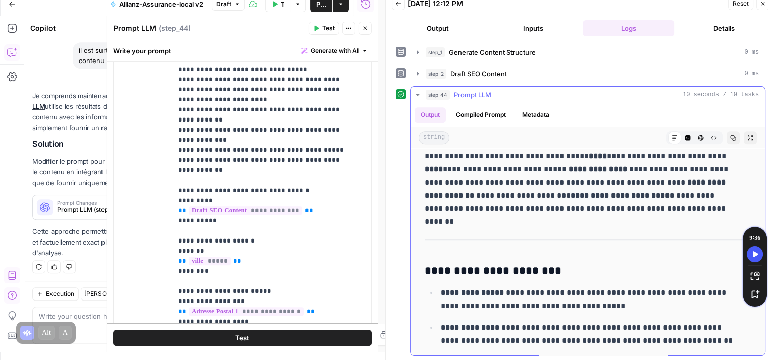
drag, startPoint x: 424, startPoint y: 162, endPoint x: 620, endPoint y: 221, distance: 205.1
copy div "**********"
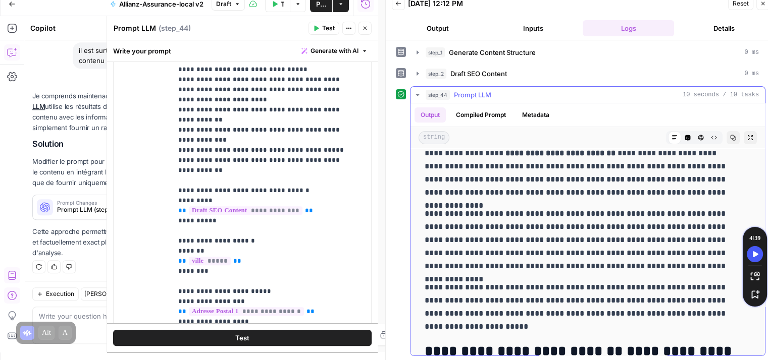
scroll to position [0, 0]
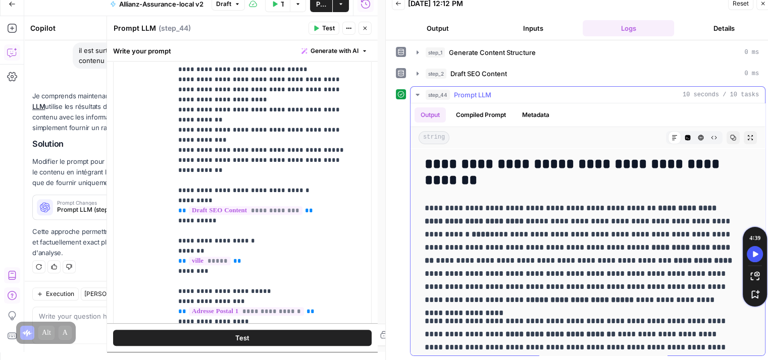
click at [516, 261] on p "**********" at bounding box center [580, 254] width 311 height 105
click at [365, 27] on icon "button" at bounding box center [365, 28] width 6 height 6
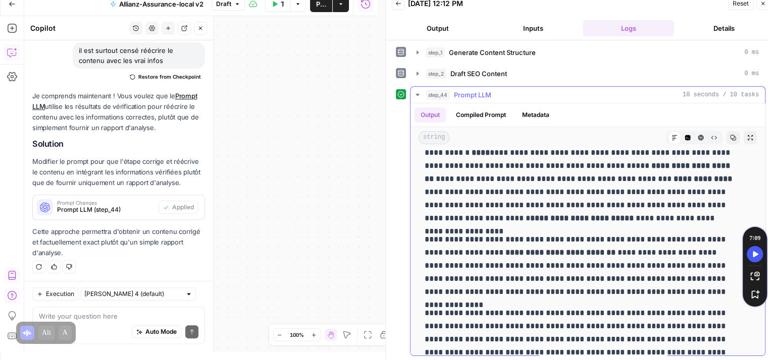
scroll to position [90, 0]
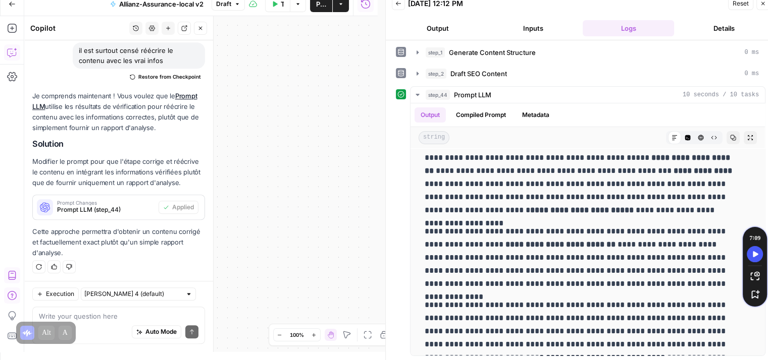
click at [762, 6] on icon "button" at bounding box center [763, 4] width 6 height 6
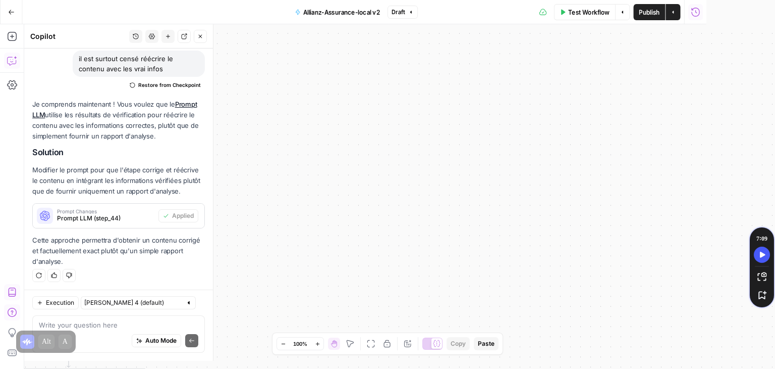
scroll to position [707, 0]
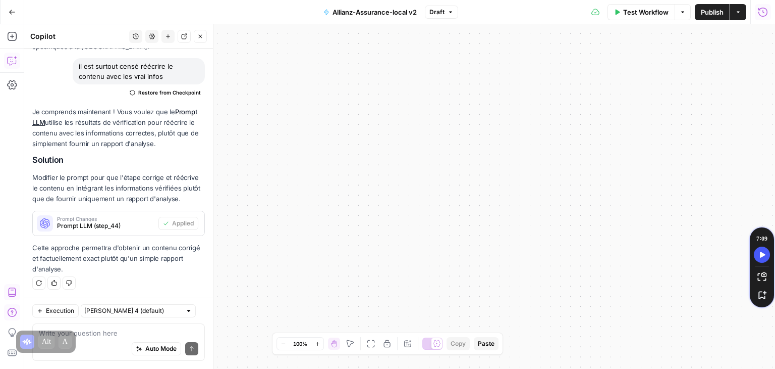
click at [200, 43] on header "Copilot History Settings New chat Detach Close" at bounding box center [118, 36] width 189 height 24
click at [201, 39] on button "Close" at bounding box center [200, 36] width 13 height 13
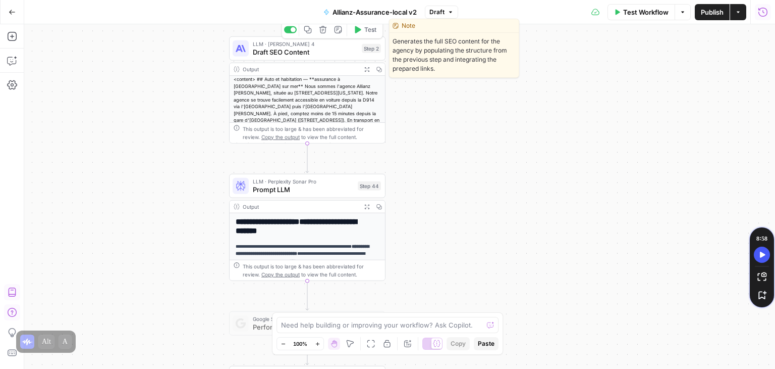
click at [283, 51] on span "Draft SEO Content" at bounding box center [305, 52] width 105 height 10
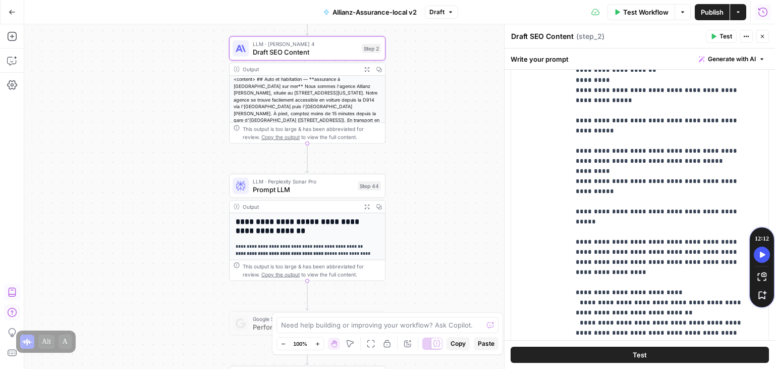
scroll to position [788, 0]
click at [650, 200] on p "**********" at bounding box center [662, 307] width 172 height 2121
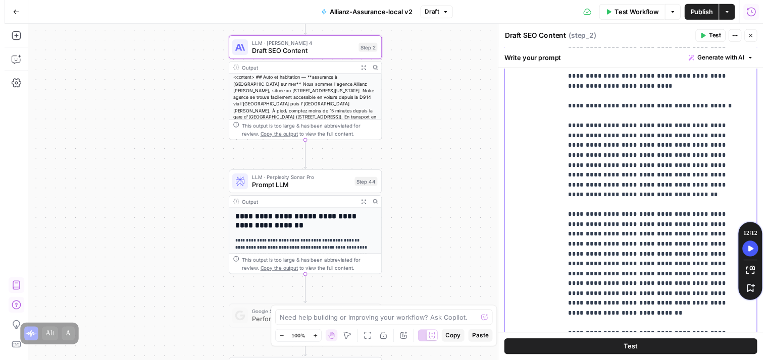
scroll to position [1440, 0]
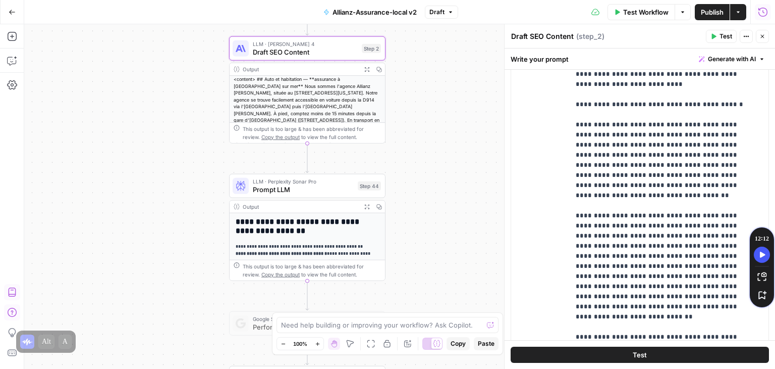
click at [656, 354] on button "Test" at bounding box center [640, 354] width 258 height 16
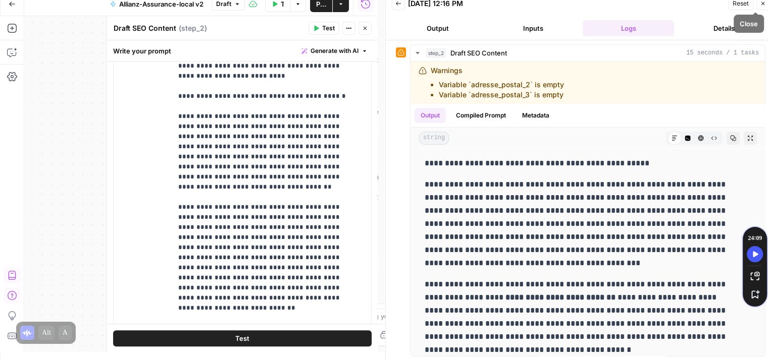
click at [765, 5] on icon "button" at bounding box center [763, 4] width 6 height 6
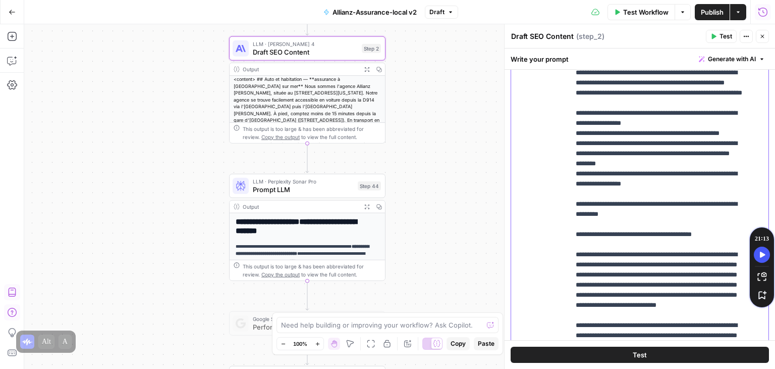
scroll to position [1074, 0]
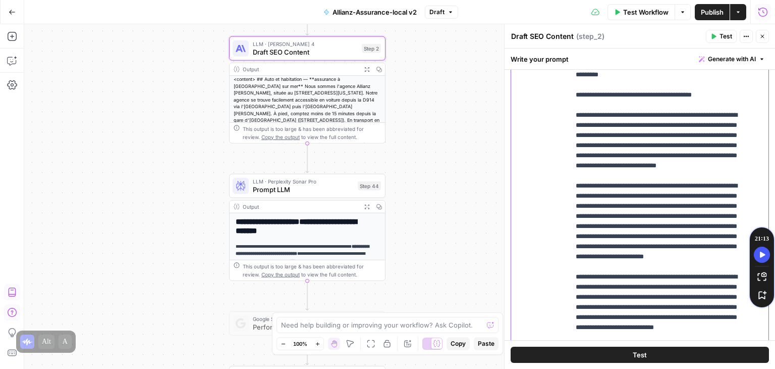
drag, startPoint x: 573, startPoint y: 138, endPoint x: 634, endPoint y: 156, distance: 63.6
click at [634, 156] on div "**********" at bounding box center [665, 164] width 191 height 411
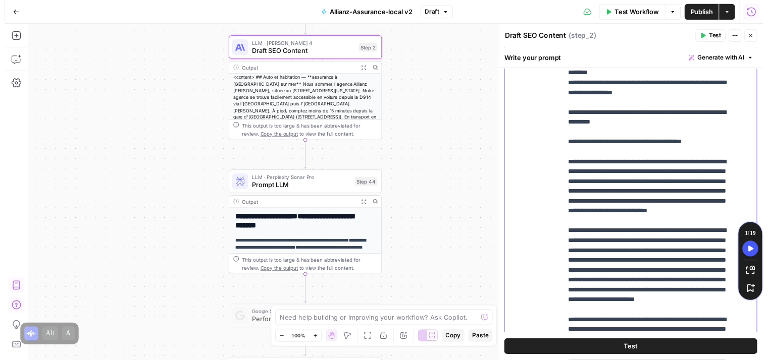
scroll to position [711, 0]
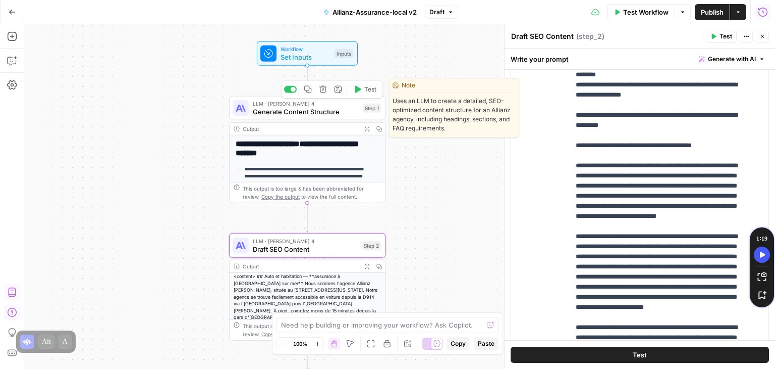
click at [364, 91] on button "Test" at bounding box center [364, 89] width 31 height 13
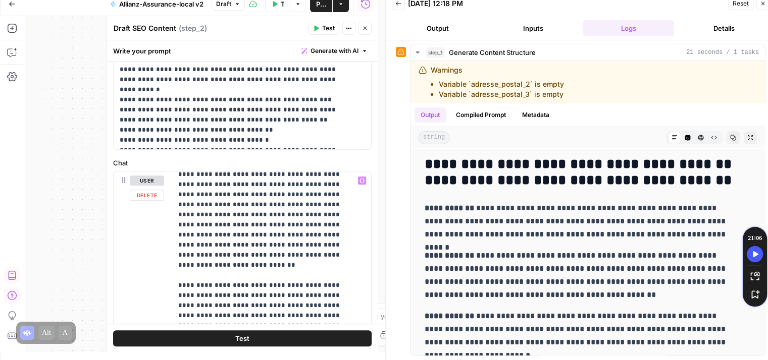
scroll to position [1354, 0]
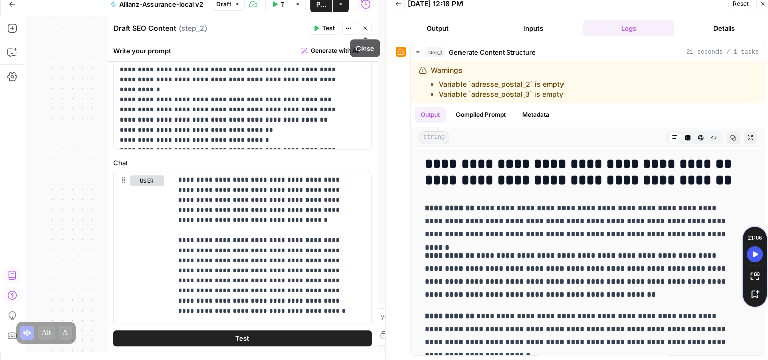
click at [361, 24] on button "Close" at bounding box center [364, 28] width 13 height 13
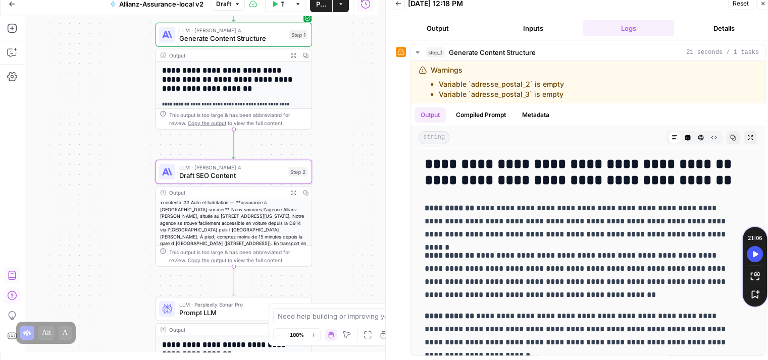
drag, startPoint x: 172, startPoint y: 196, endPoint x: 284, endPoint y: 170, distance: 115.1
click at [96, 130] on div "**********" at bounding box center [200, 184] width 353 height 336
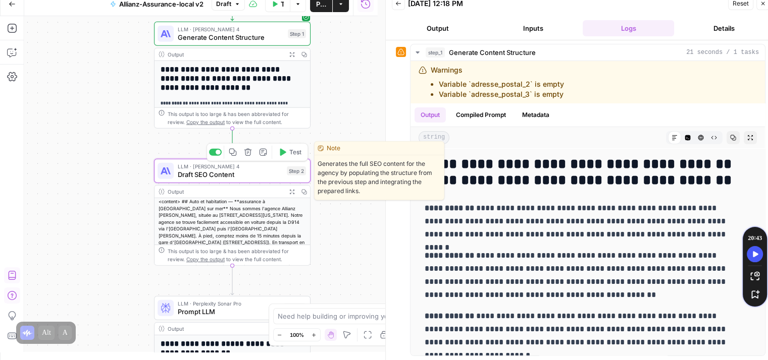
click at [297, 151] on span "Test" at bounding box center [295, 152] width 12 height 9
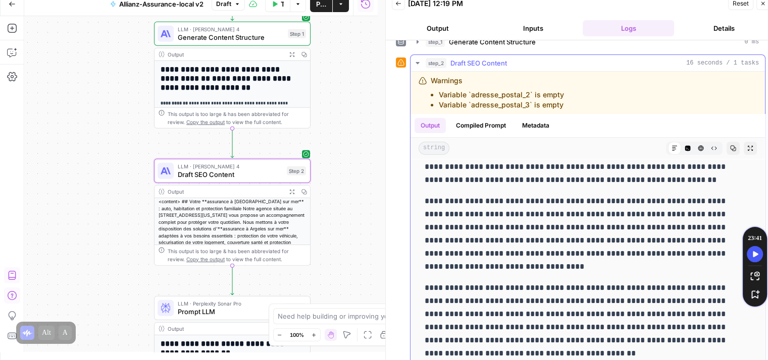
scroll to position [82, 0]
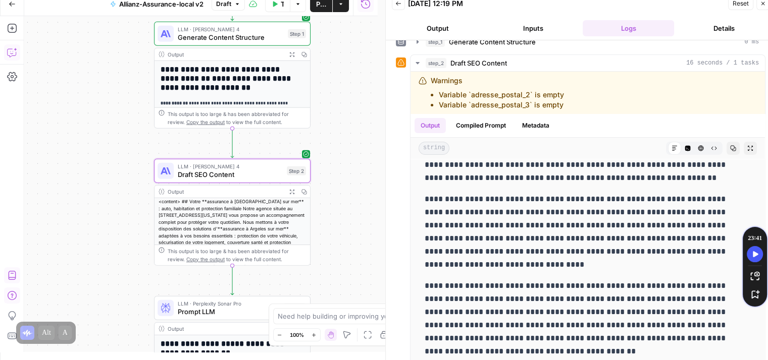
click at [8, 55] on icon "button" at bounding box center [12, 52] width 10 height 10
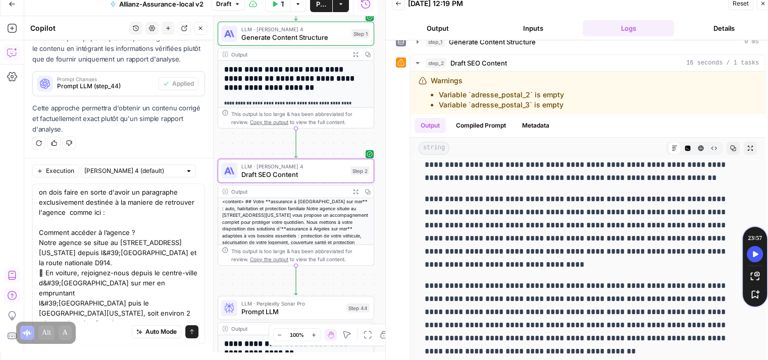
scroll to position [0, 0]
click at [133, 211] on textarea "on dois faire en sorte d'avoir un paragraphe exclusivement destinée à la manier…" at bounding box center [119, 334] width 160 height 293
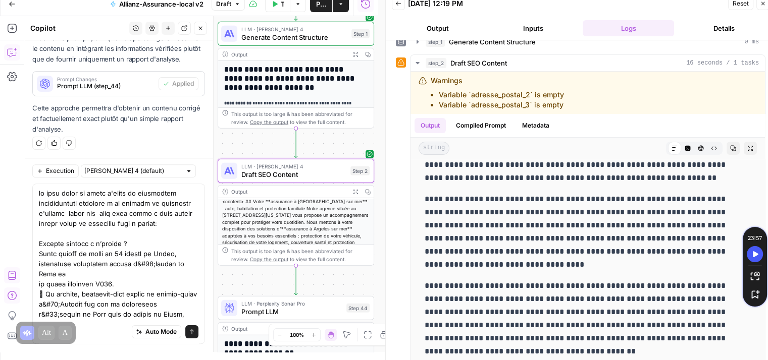
type textarea "lo ipsu dolor si ametc a'elits do eiusmodtem incididuntutl etdolore m al enimad…"
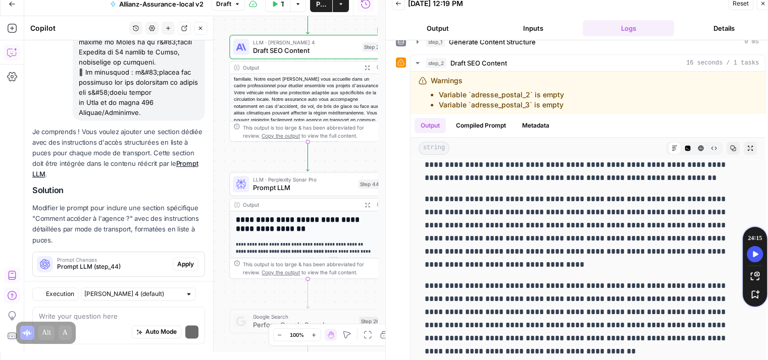
scroll to position [1306, 0]
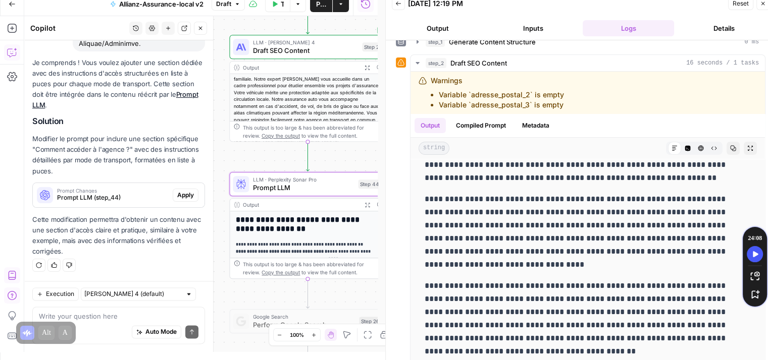
click at [177, 200] on span "Apply" at bounding box center [185, 195] width 17 height 9
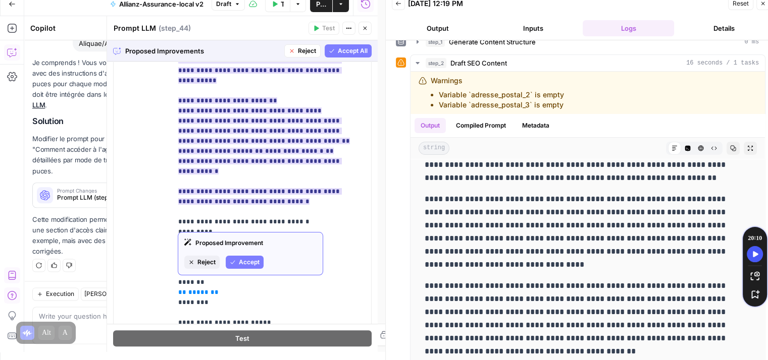
scroll to position [217, 0]
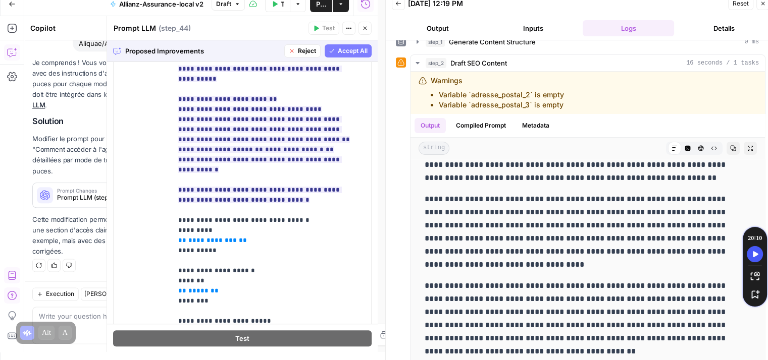
click at [338, 55] on span "Accept All" at bounding box center [353, 50] width 30 height 9
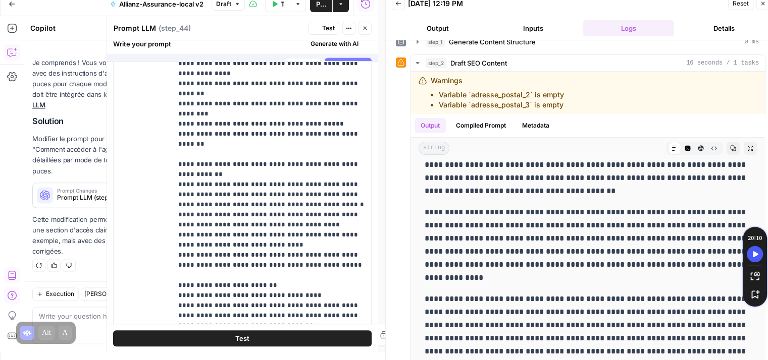
scroll to position [0, 0]
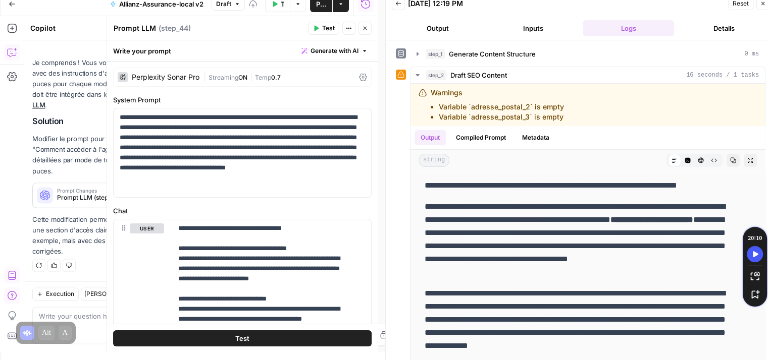
click at [246, 339] on button "Test" at bounding box center [242, 338] width 258 height 16
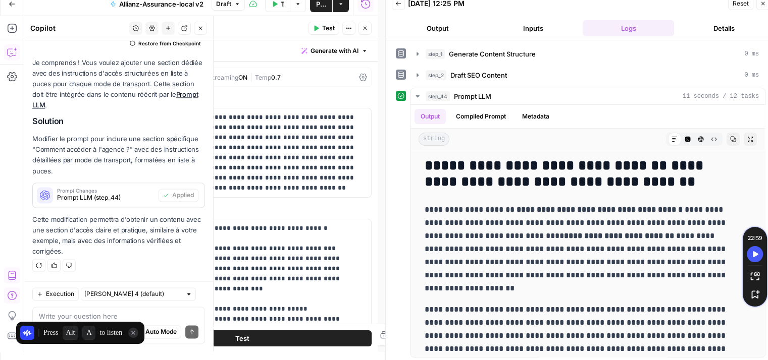
click at [98, 320] on div "Press Alt A to listen" at bounding box center [80, 333] width 134 height 28
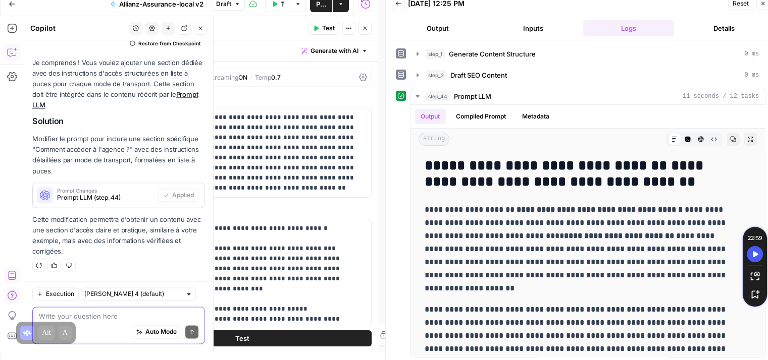
click at [102, 318] on textarea at bounding box center [119, 317] width 160 height 10
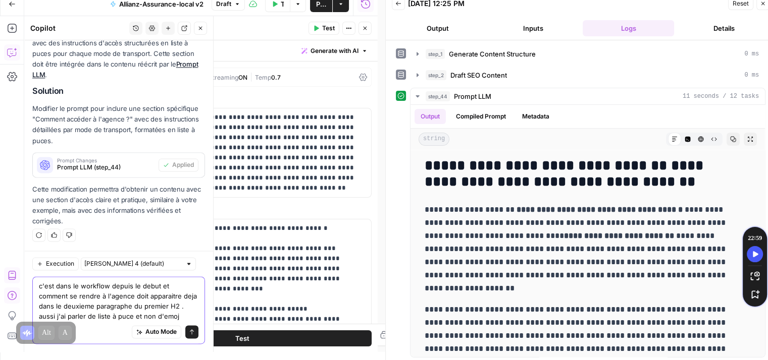
scroll to position [1362, 0]
type textarea "c'est dans le workflow depuis le debut et comment se rendre à l'agence doit app…"
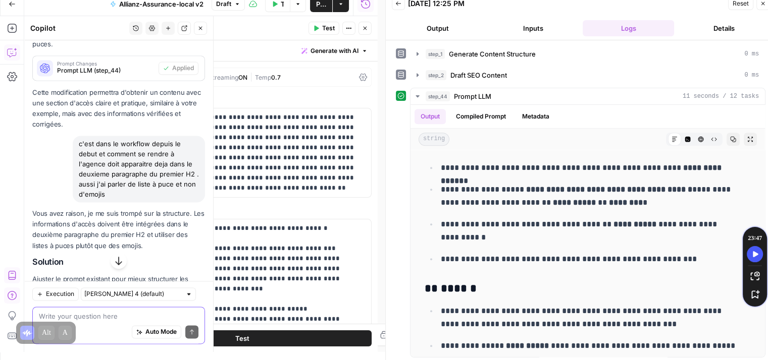
scroll to position [1589, 0]
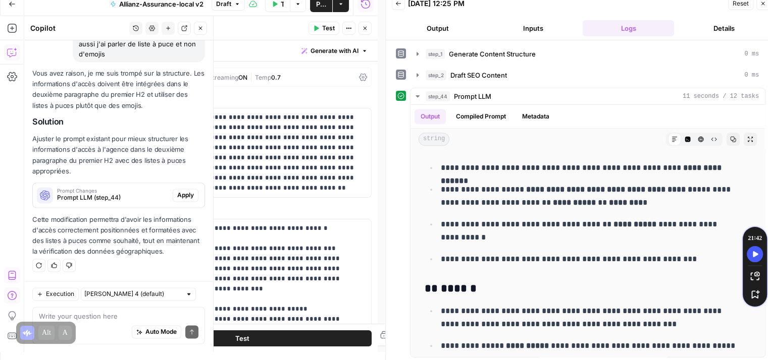
click at [95, 325] on div "Auto Mode Send" at bounding box center [119, 333] width 160 height 22
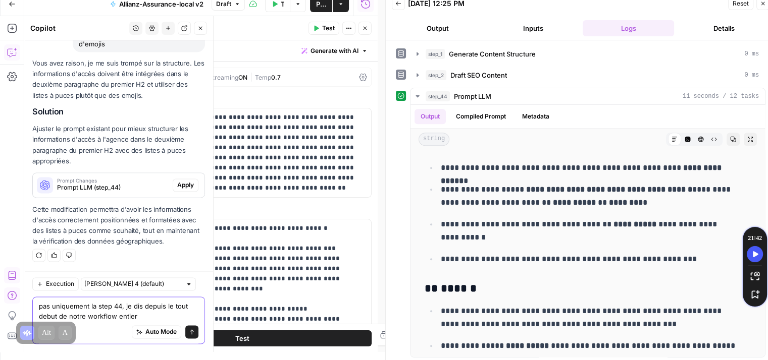
type textarea "pas uniquement la step 44, je dis depuis le tout debut de notre workflow entier"
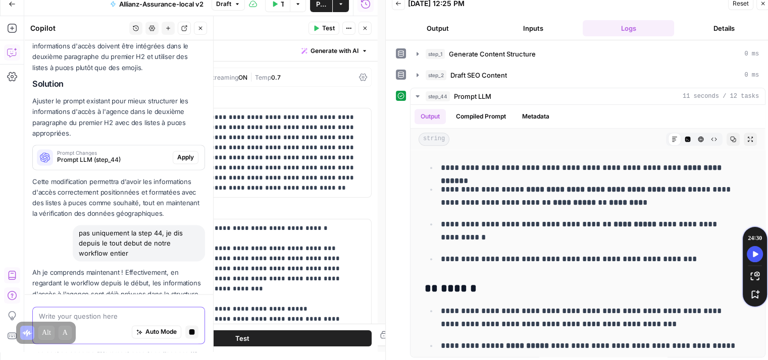
scroll to position [815, 0]
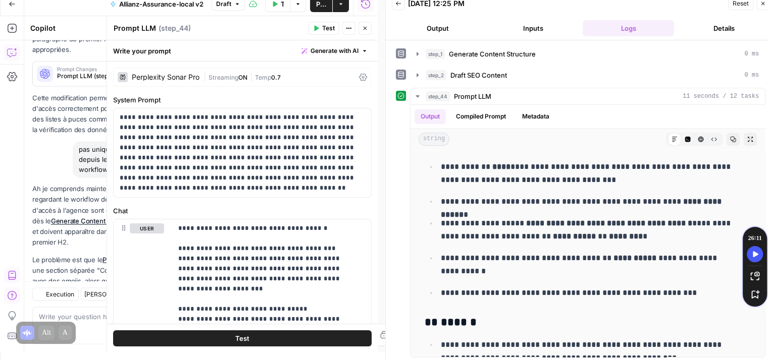
click at [79, 184] on p "Ah je comprends maintenant ! Effectivement, en regardant le workflow depuis le …" at bounding box center [118, 216] width 173 height 64
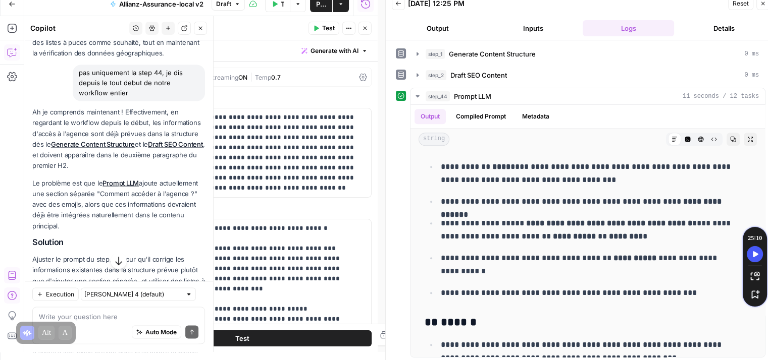
scroll to position [1773, 0]
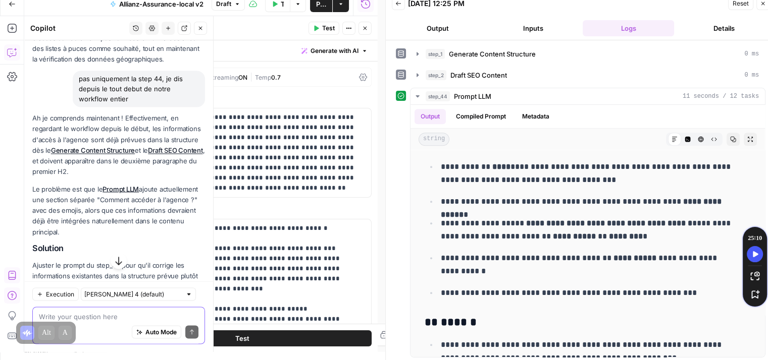
click at [98, 318] on textarea at bounding box center [119, 317] width 160 height 10
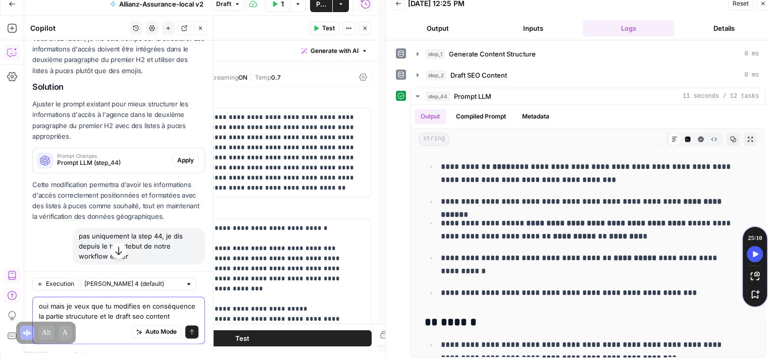
scroll to position [1613, 0]
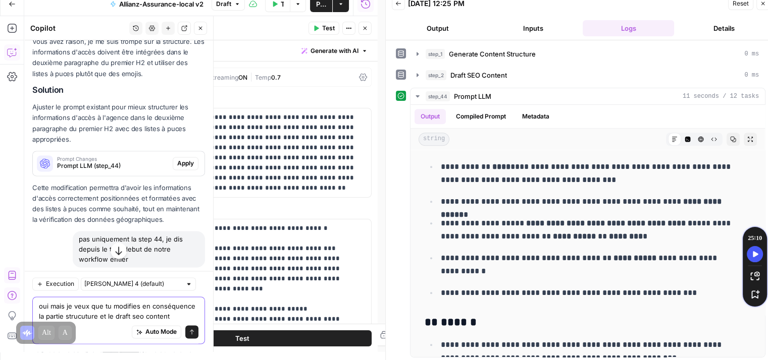
type textarea "oui mais je veux que tu modifies en conséquence la partie strucuture et le draf…"
click at [177, 168] on span "Apply" at bounding box center [185, 163] width 17 height 9
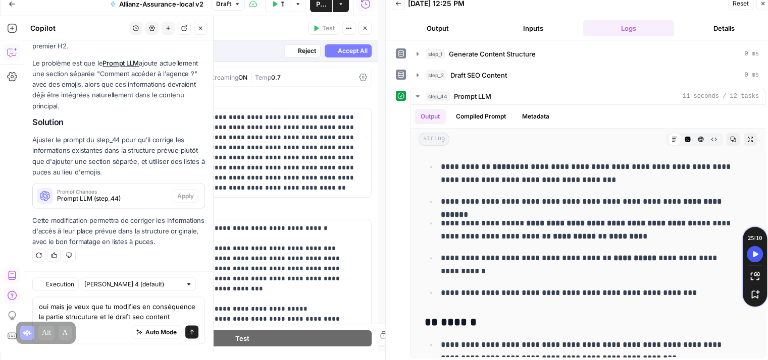
scroll to position [1863, 0]
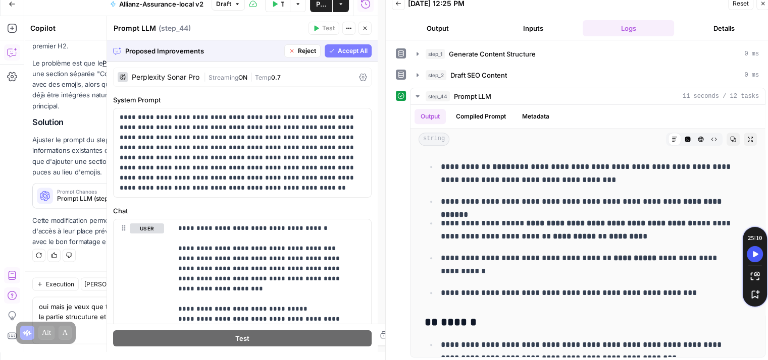
click at [344, 47] on span "Accept All" at bounding box center [353, 50] width 30 height 9
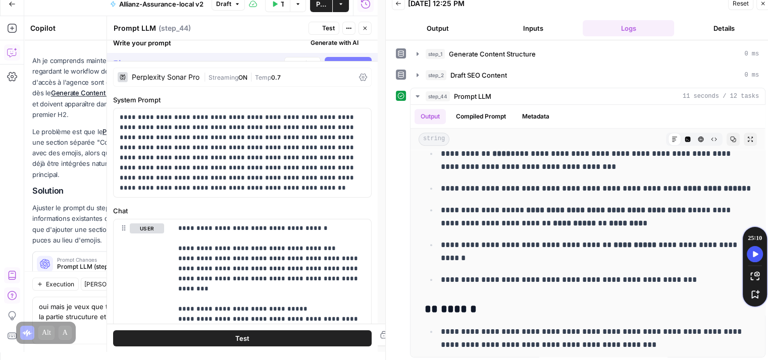
scroll to position [0, 0]
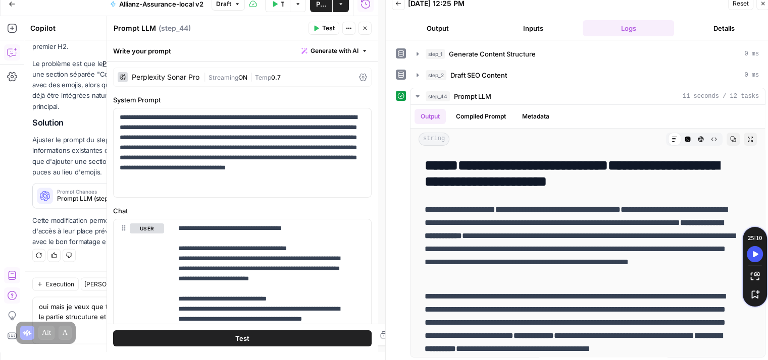
click at [248, 336] on button "Test" at bounding box center [242, 338] width 258 height 16
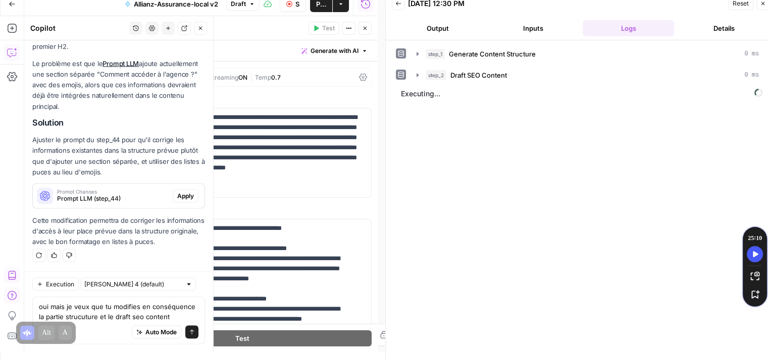
click at [179, 191] on span "Apply" at bounding box center [185, 195] width 17 height 9
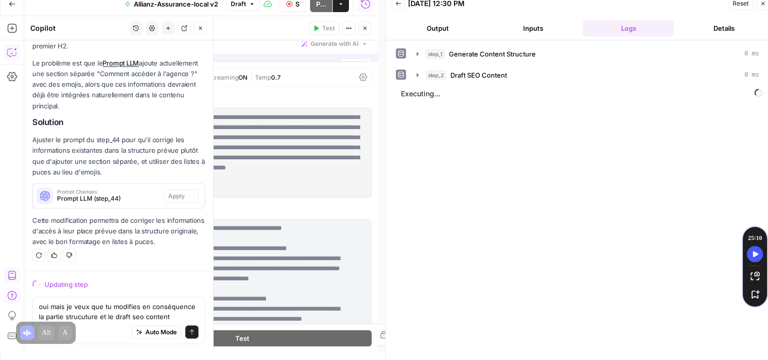
scroll to position [1864, 0]
click at [86, 325] on div "Auto Mode Send" at bounding box center [119, 333] width 160 height 22
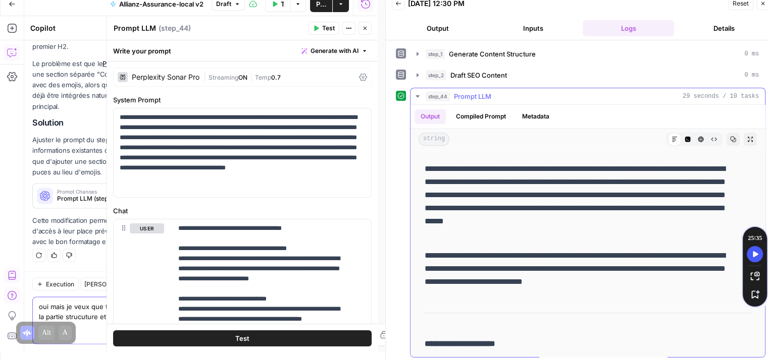
scroll to position [718, 0]
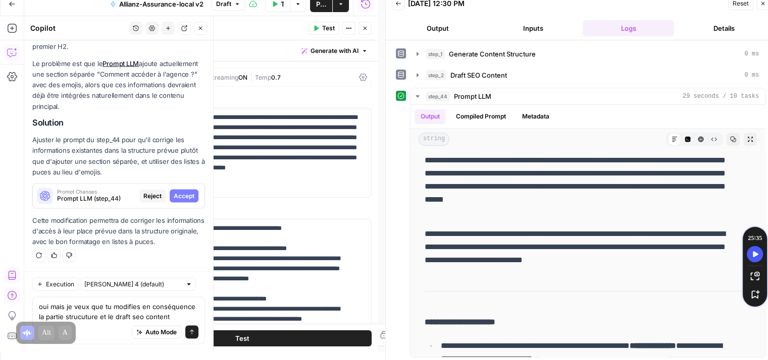
click at [180, 191] on span "Accept" at bounding box center [184, 195] width 21 height 9
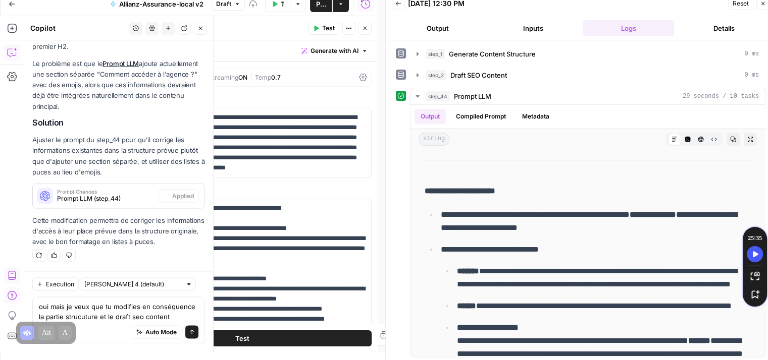
scroll to position [0, 0]
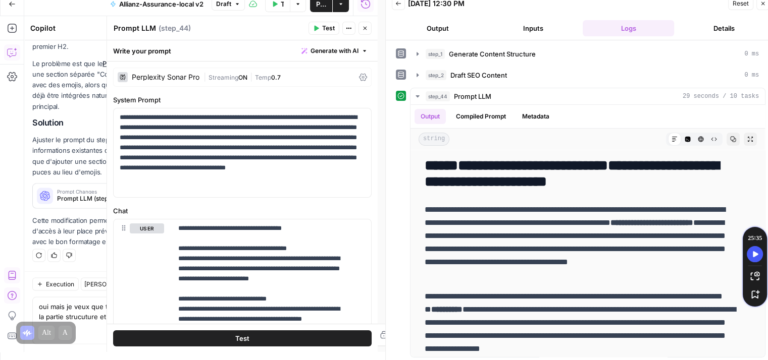
click at [274, 339] on button "Test" at bounding box center [242, 338] width 258 height 16
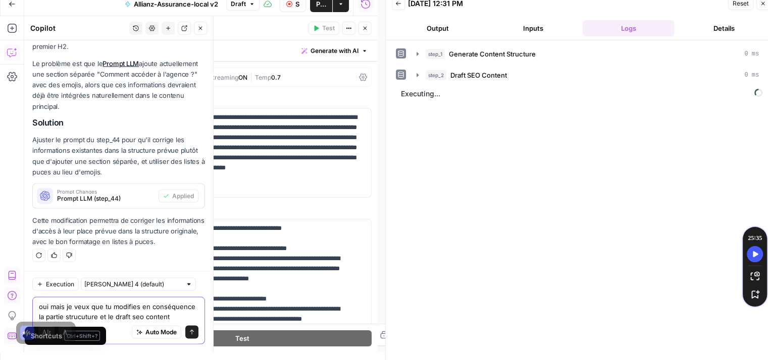
click at [97, 314] on textarea "oui mais je veux que tu modifies en conséquence la partie strucuture et le draf…" at bounding box center [119, 311] width 160 height 20
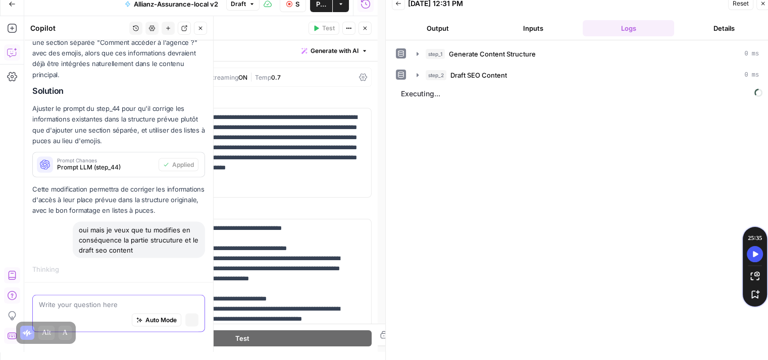
scroll to position [1872, 0]
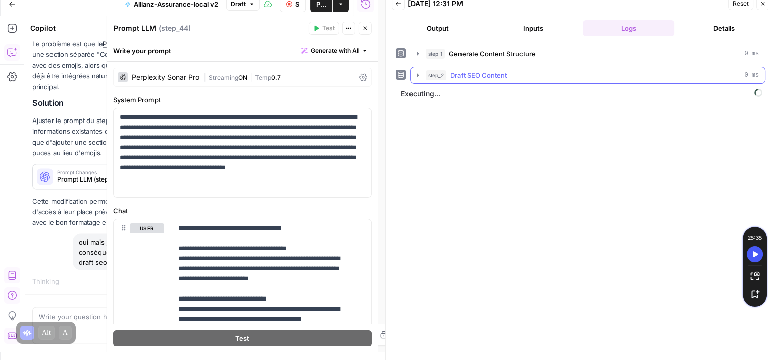
click at [415, 74] on icon "button" at bounding box center [417, 75] width 8 height 8
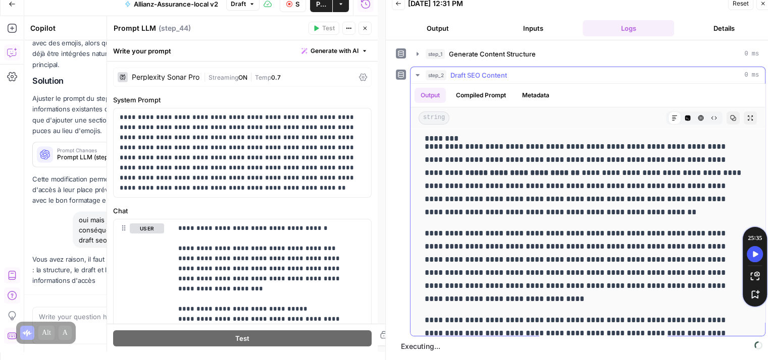
scroll to position [0, 0]
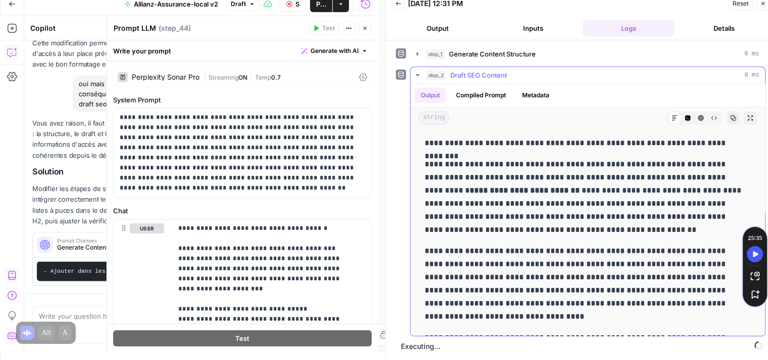
click at [419, 74] on icon "button" at bounding box center [418, 75] width 4 height 2
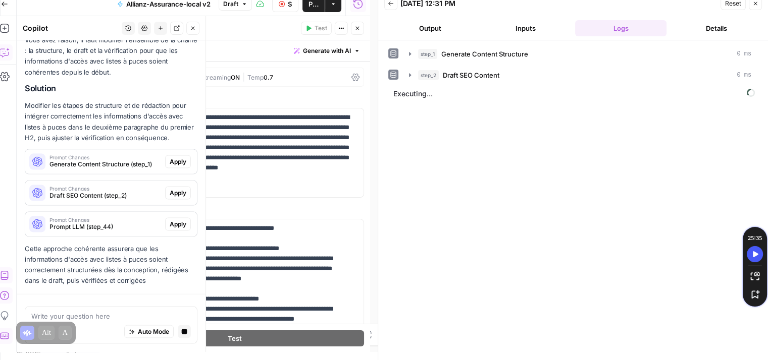
scroll to position [2124, 0]
click at [107, 159] on span "Prompt Changes" at bounding box center [105, 157] width 112 height 5
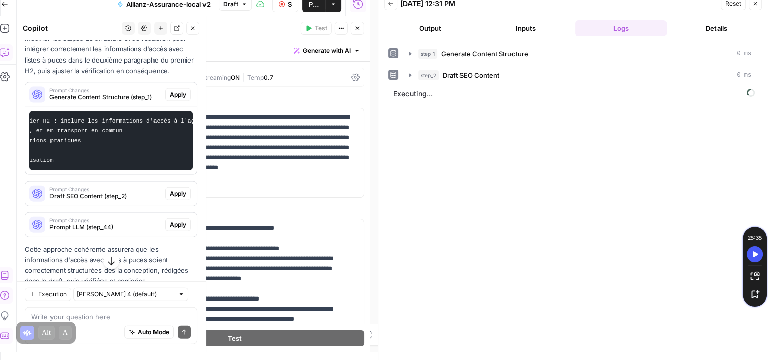
scroll to position [0, 323]
click at [172, 99] on span "Apply" at bounding box center [178, 94] width 17 height 9
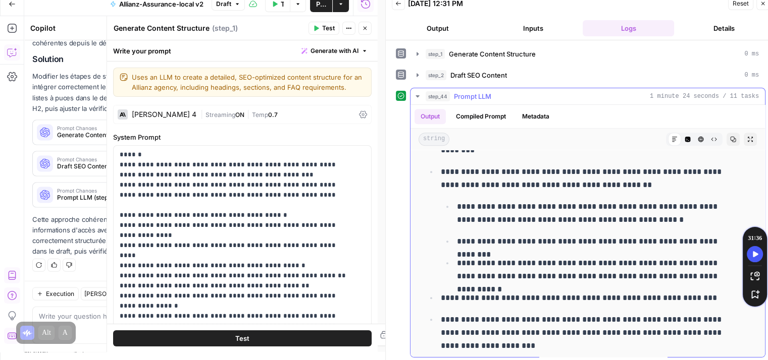
scroll to position [1144, 0]
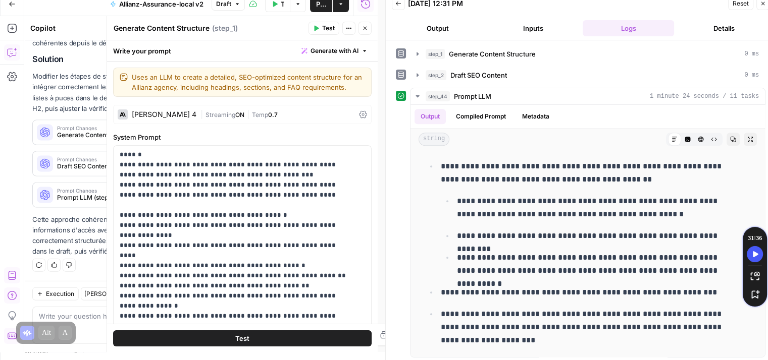
click at [368, 25] on button "Close" at bounding box center [364, 28] width 13 height 13
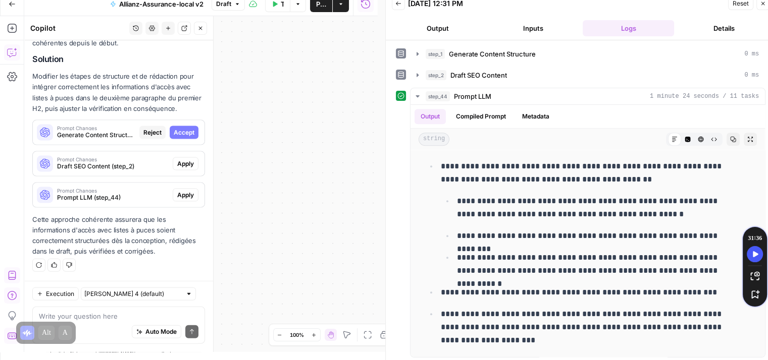
click at [179, 139] on button "Accept" at bounding box center [184, 132] width 29 height 13
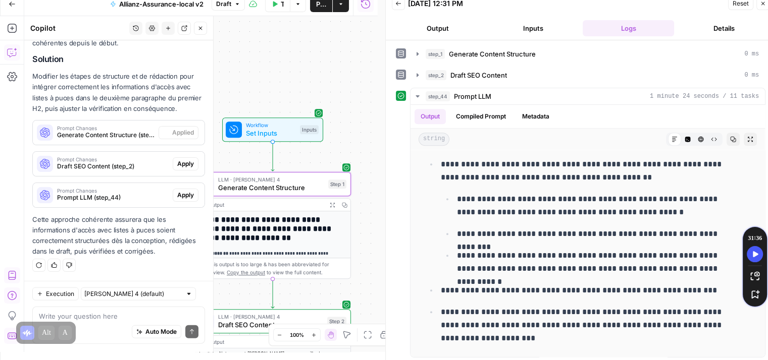
scroll to position [0, 0]
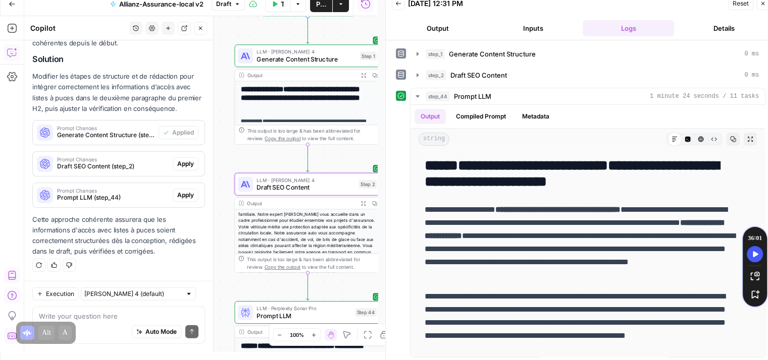
click at [180, 166] on span "Apply" at bounding box center [185, 164] width 17 height 9
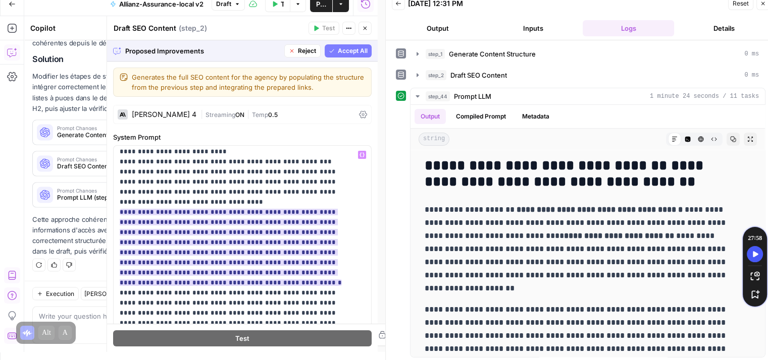
scroll to position [101, 0]
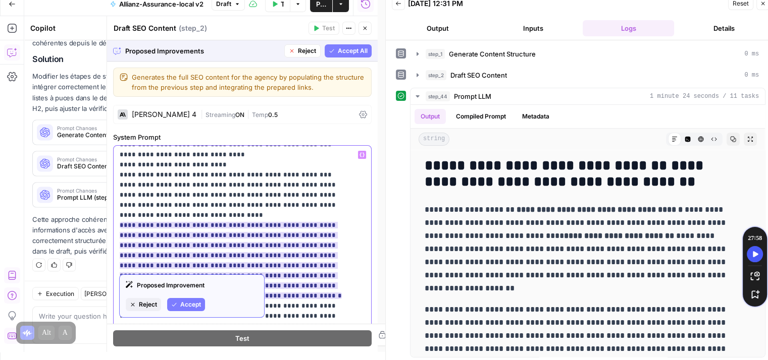
click at [172, 234] on ins "**********" at bounding box center [231, 260] width 222 height 77
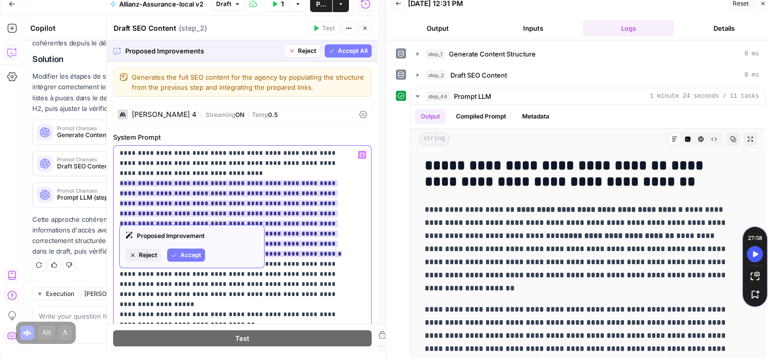
scroll to position [151, 0]
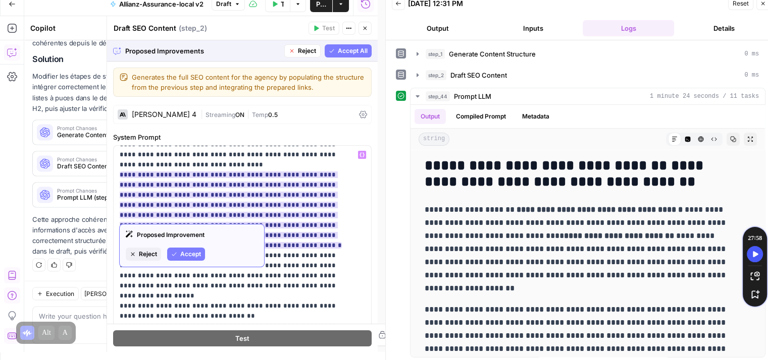
click at [184, 253] on span "Accept" at bounding box center [190, 254] width 21 height 9
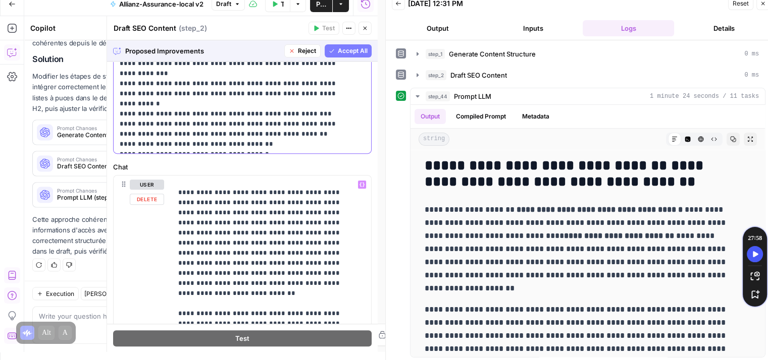
scroll to position [1434, 0]
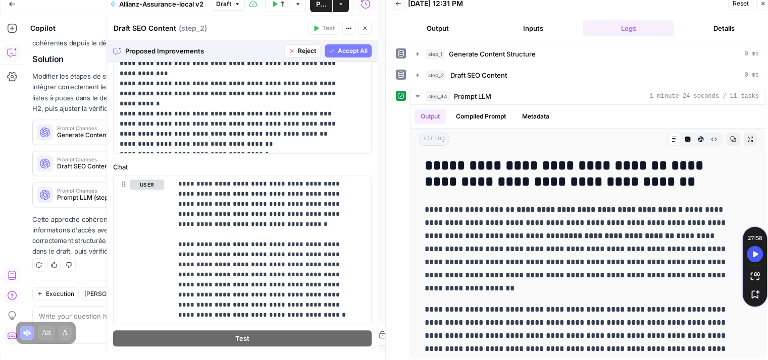
click at [347, 53] on span "Accept All" at bounding box center [353, 50] width 30 height 9
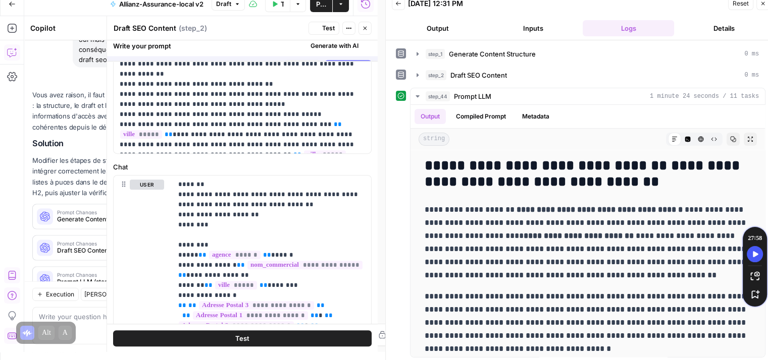
scroll to position [0, 0]
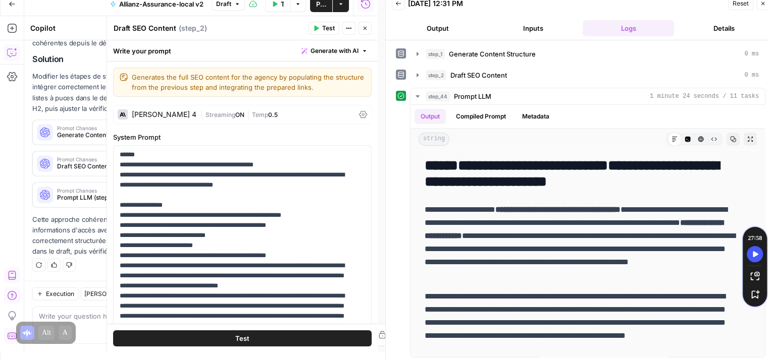
click at [318, 9] on button "Publish" at bounding box center [321, 4] width 22 height 16
